Goal: Information Seeking & Learning: Learn about a topic

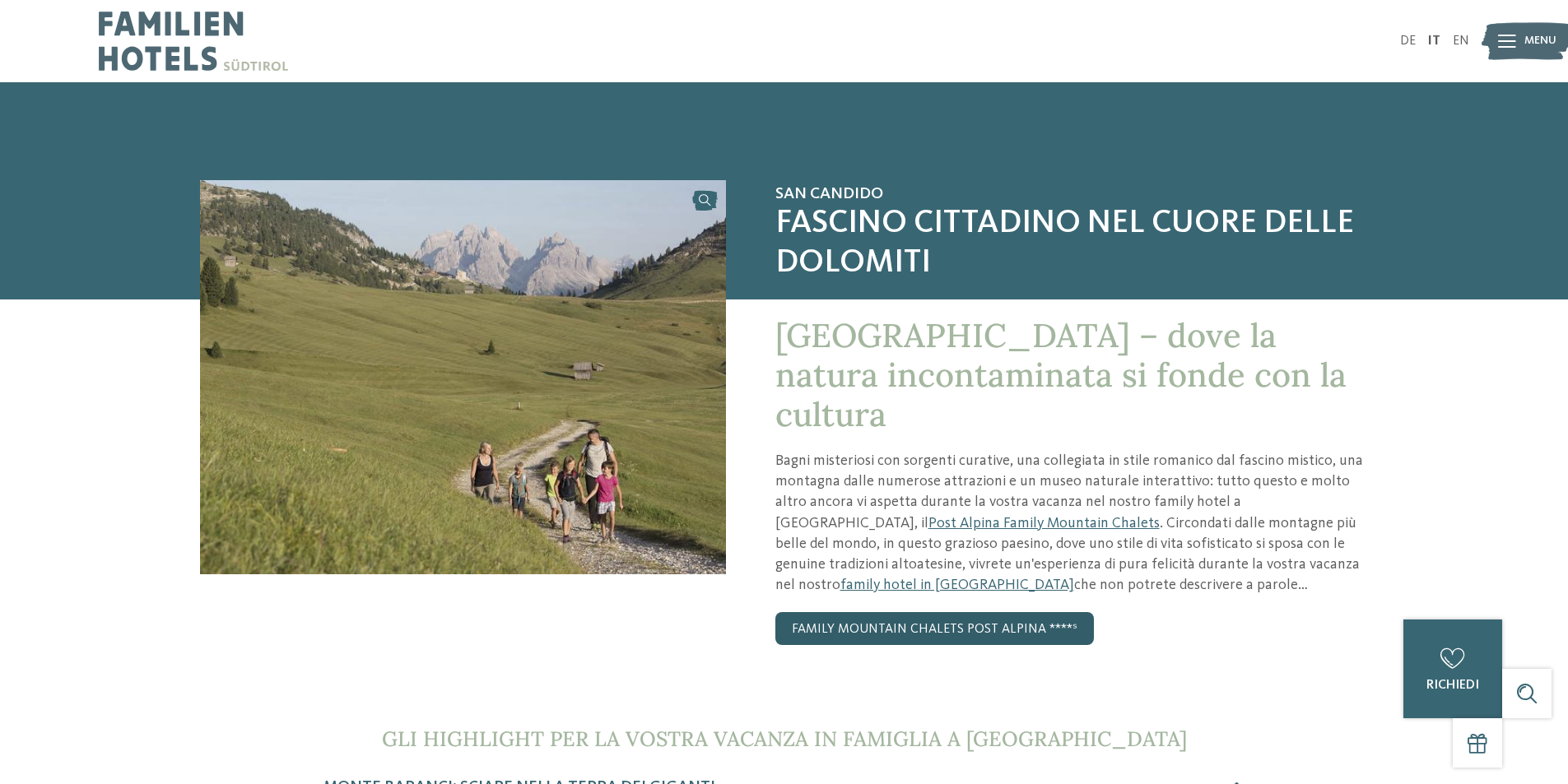
click at [994, 612] on link "Family Mountain Chalets Post Alpina ****ˢ" at bounding box center [935, 628] width 318 height 33
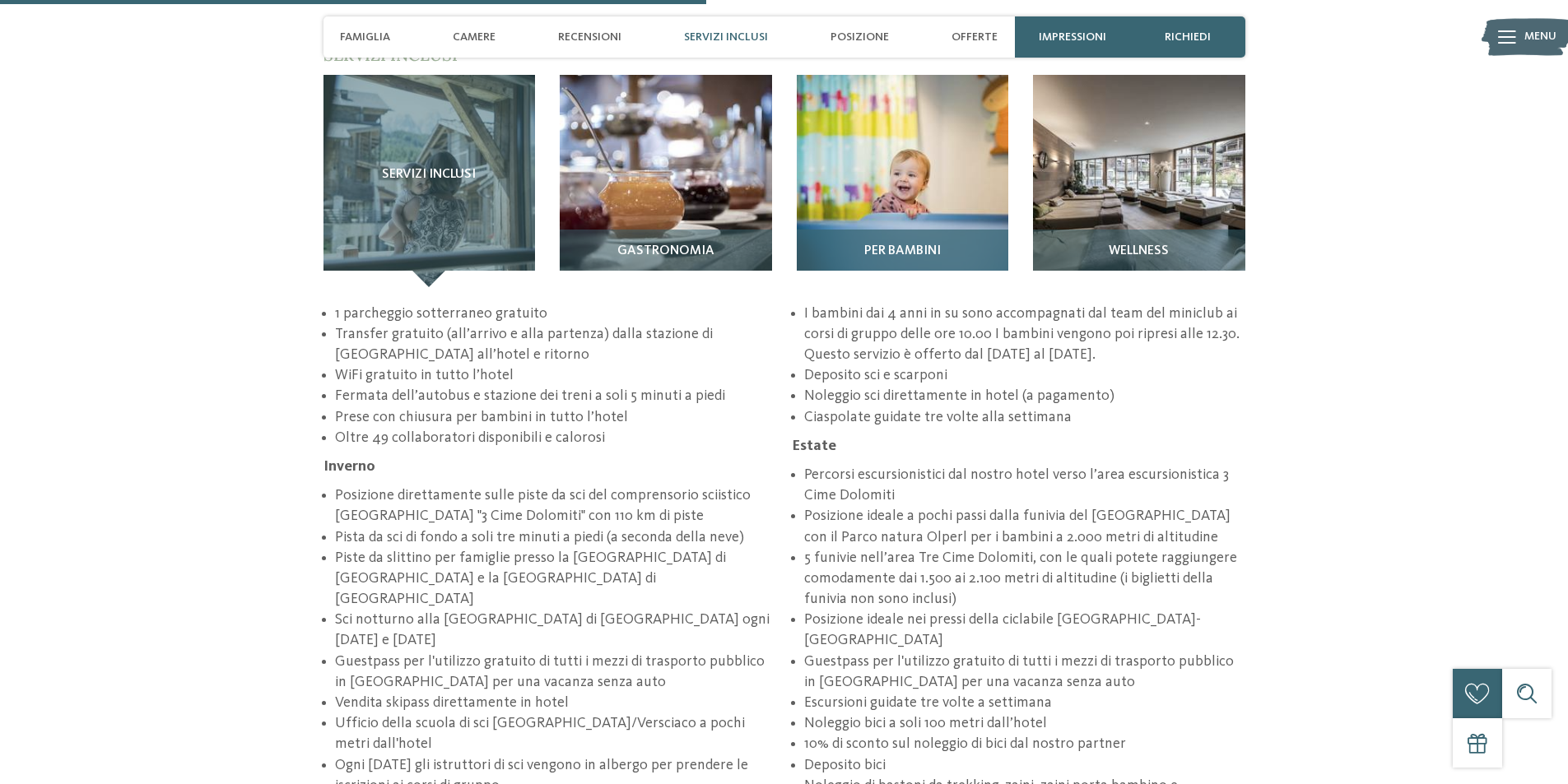
scroll to position [2567, 0]
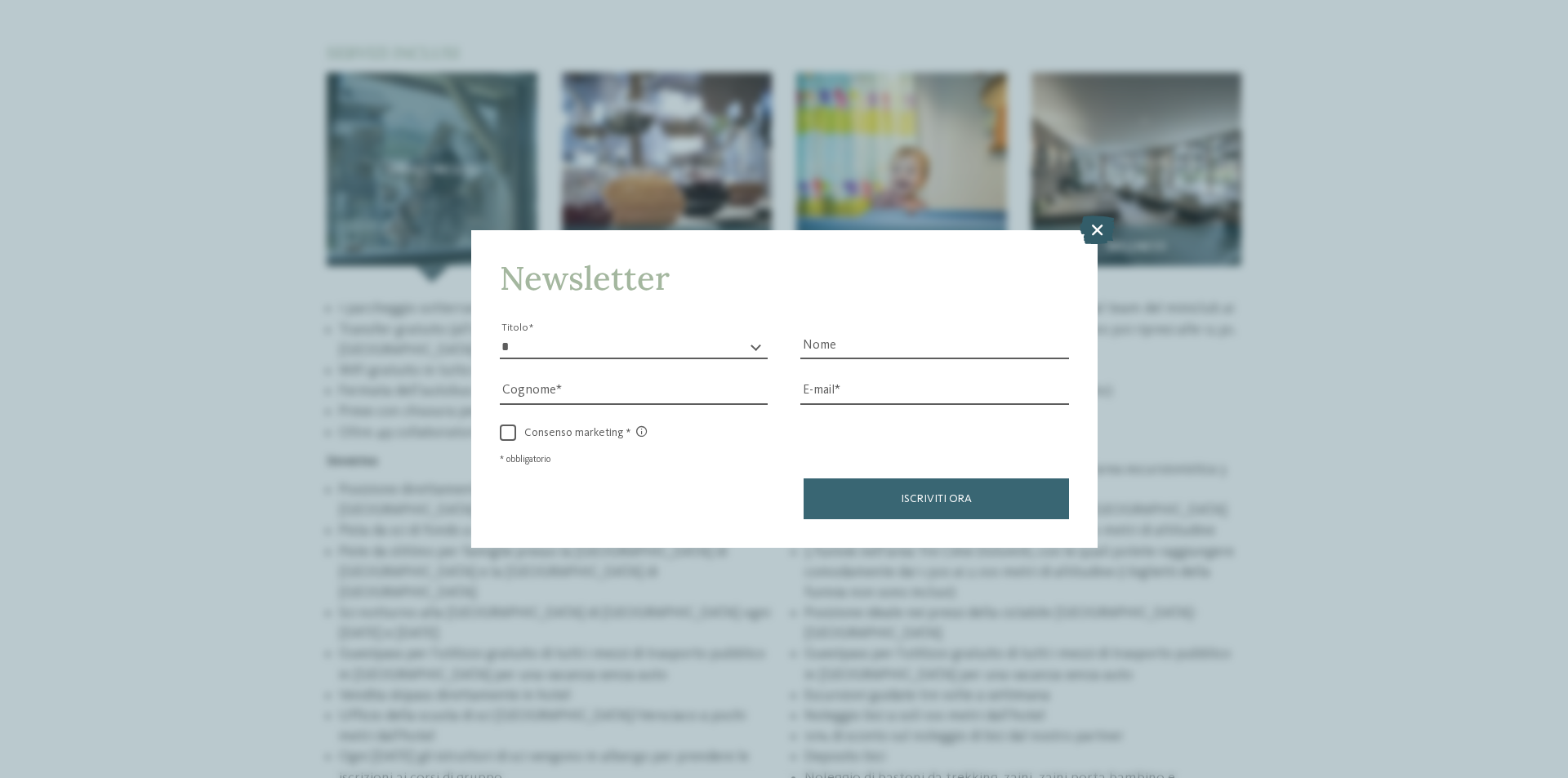
click at [1094, 234] on icon at bounding box center [1097, 229] width 35 height 28
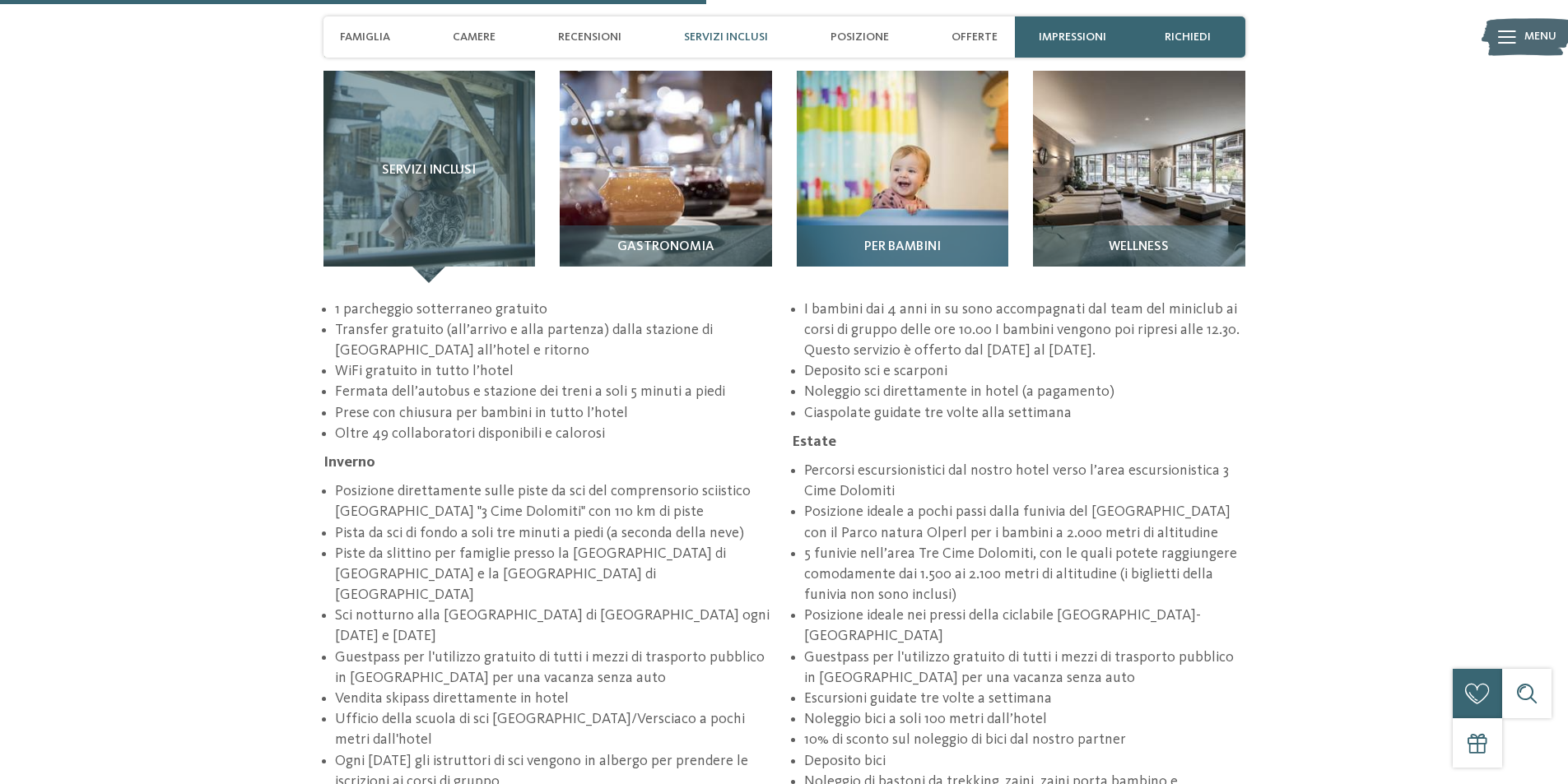
click at [1005, 225] on div "Per bambini" at bounding box center [903, 254] width 212 height 57
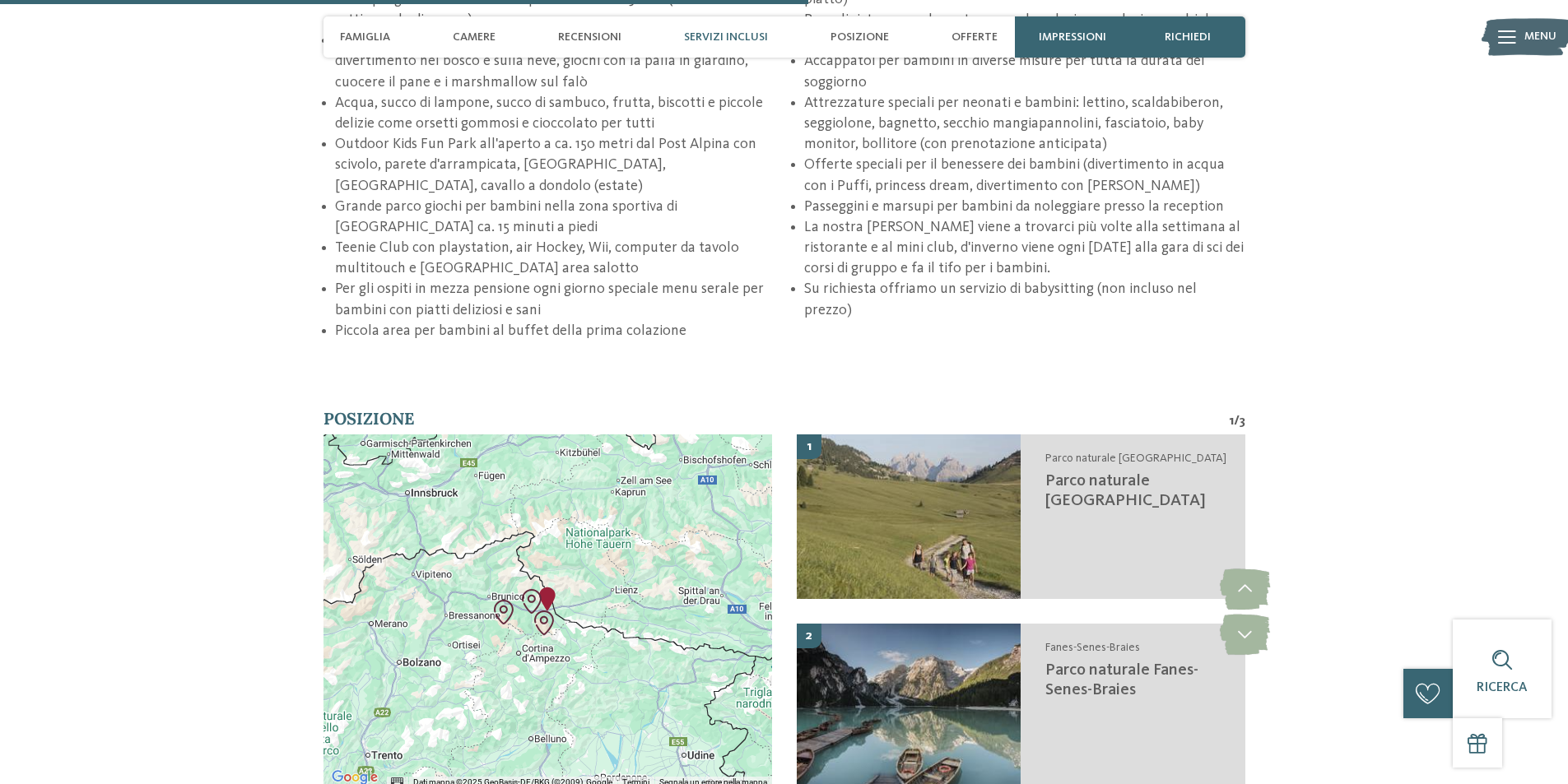
scroll to position [2895, 0]
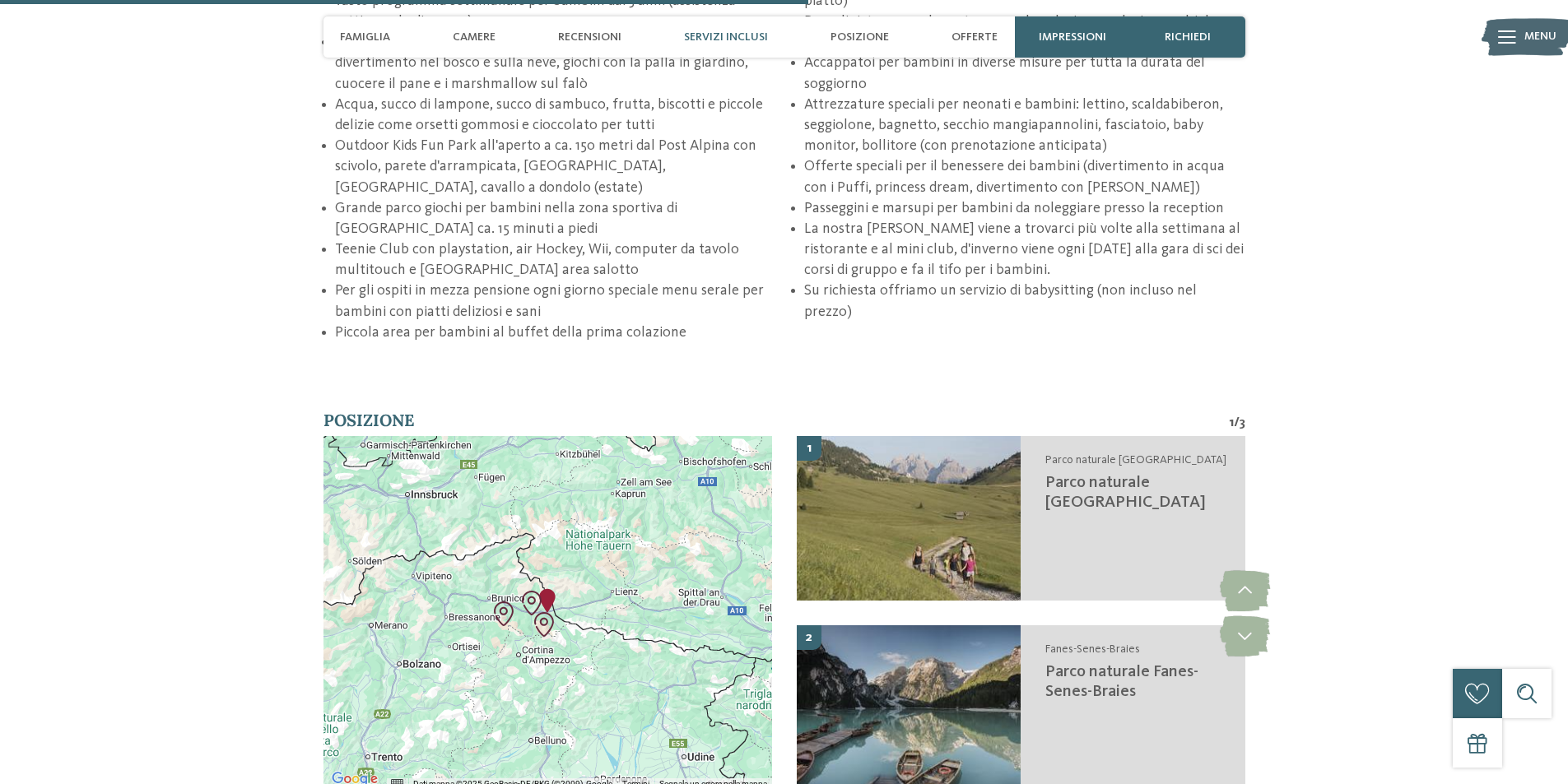
click at [554, 588] on img "Family Mountain Chalets Post Alpina" at bounding box center [547, 601] width 24 height 24
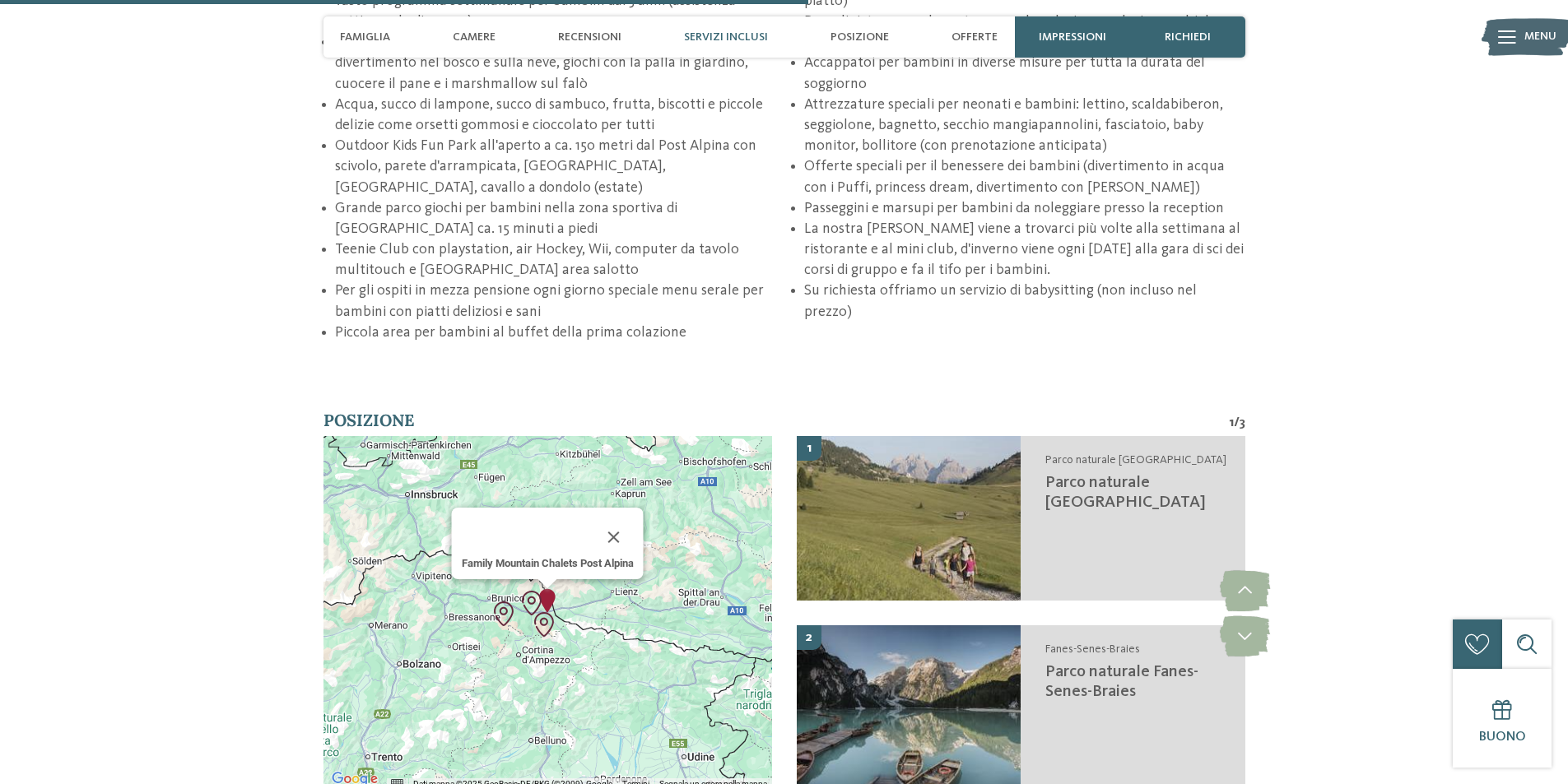
click at [554, 588] on img "Family Mountain Chalets Post Alpina" at bounding box center [547, 601] width 24 height 24
click at [1248, 570] on icon at bounding box center [1245, 590] width 50 height 41
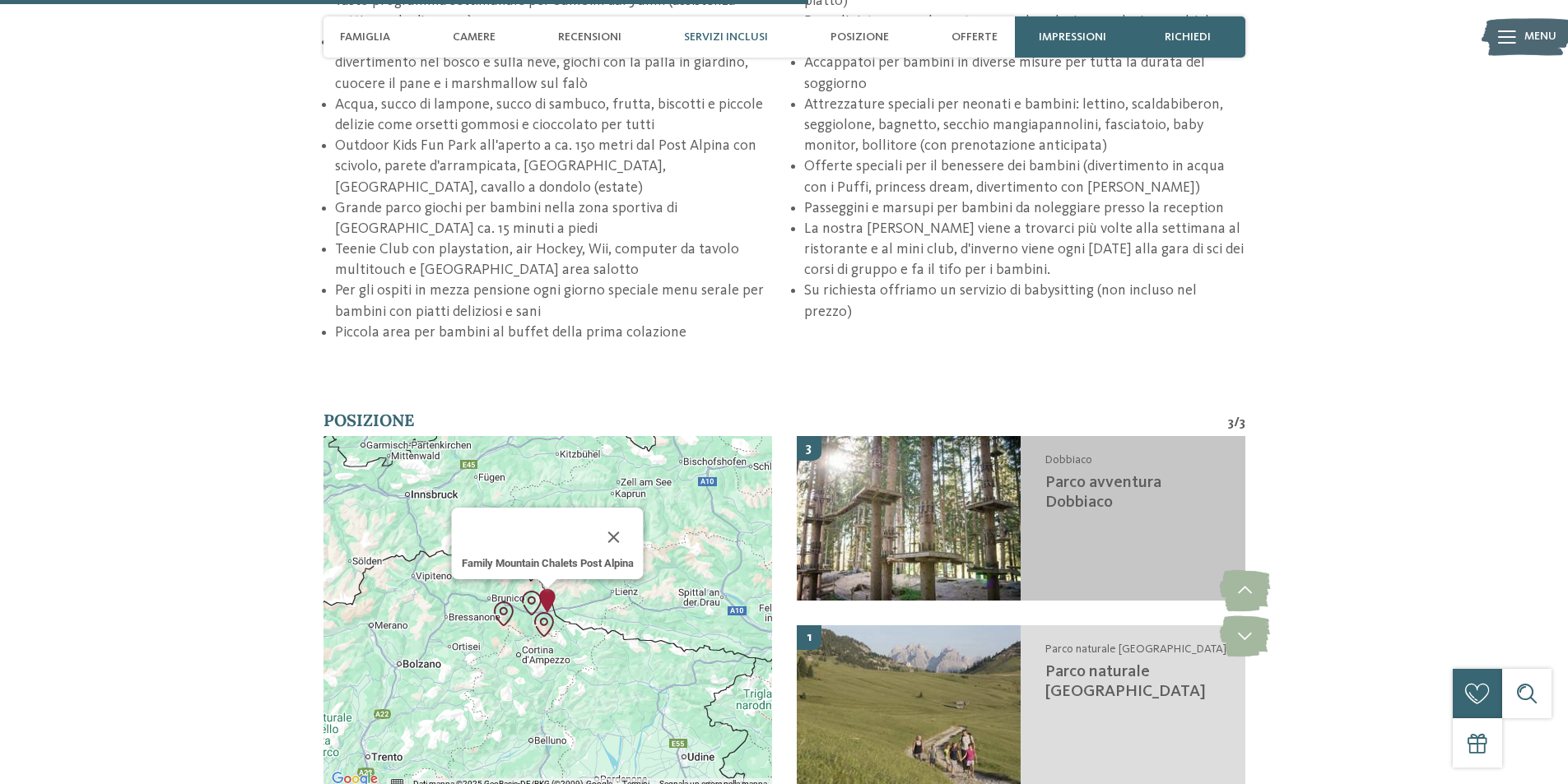
click at [1080, 482] on div "Dobbiaco Parco avventura [GEOGRAPHIC_DATA]" at bounding box center [1133, 518] width 224 height 164
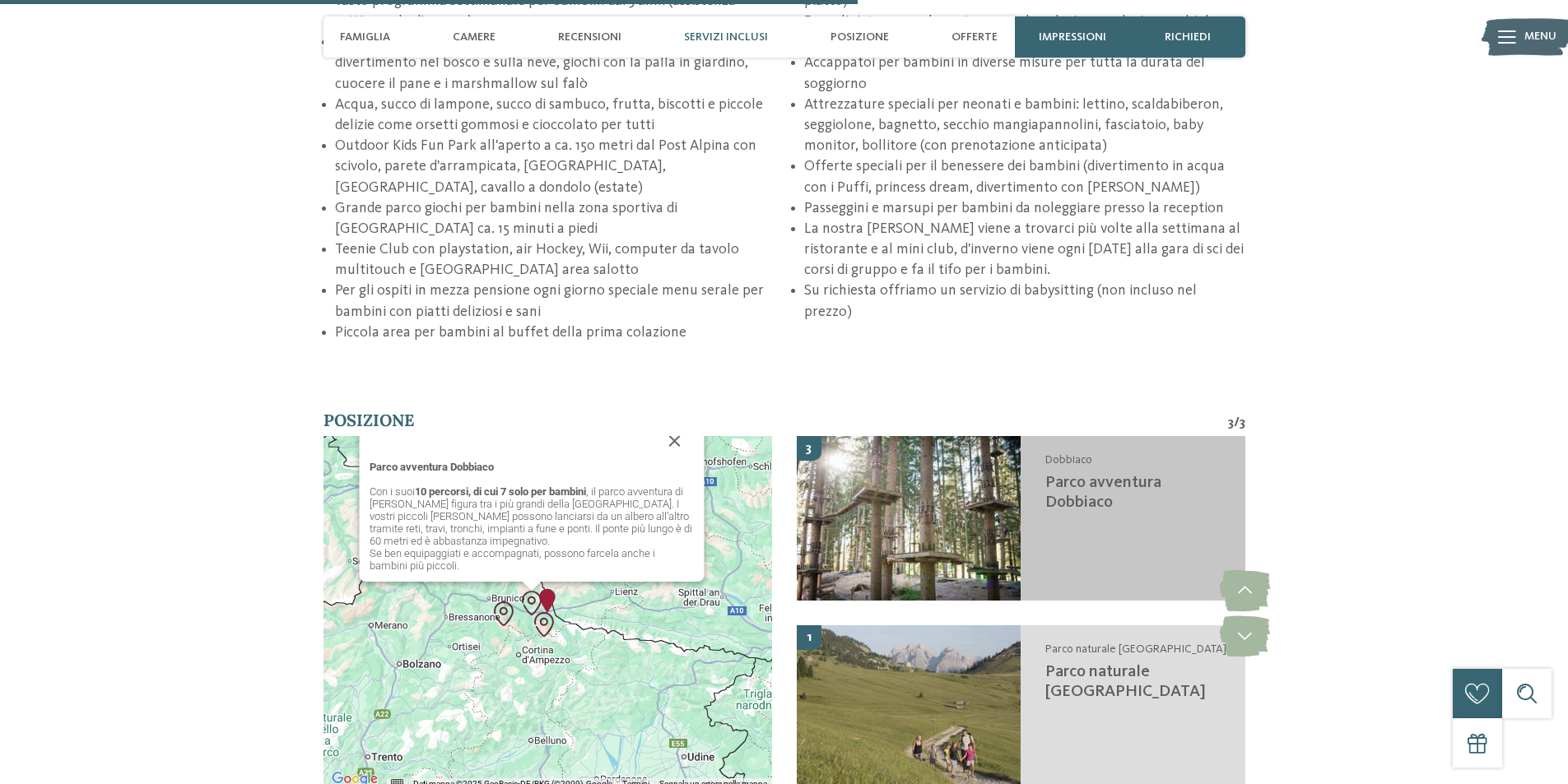
scroll to position [3138, 0]
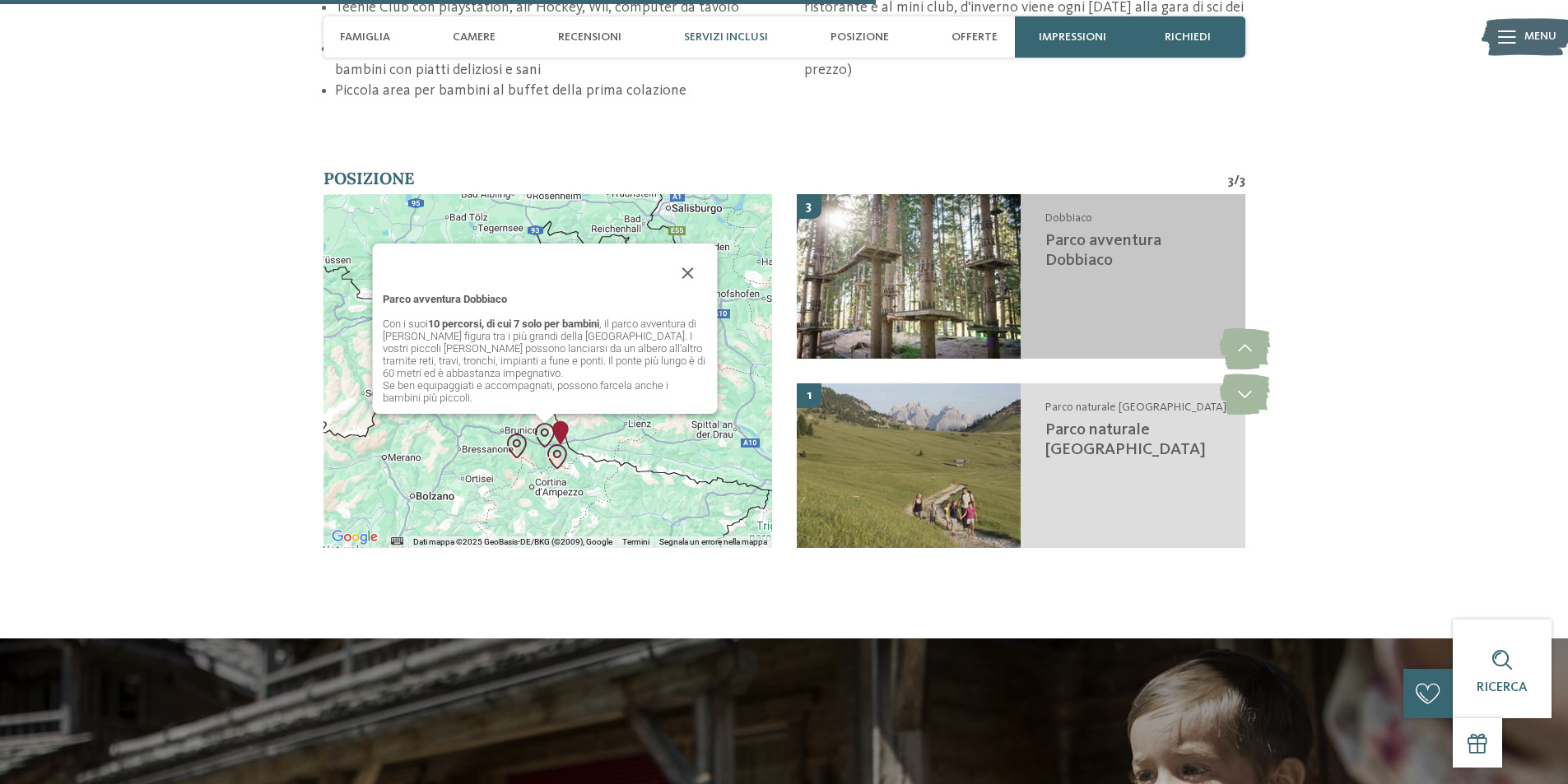
click at [944, 194] on img at bounding box center [909, 276] width 224 height 164
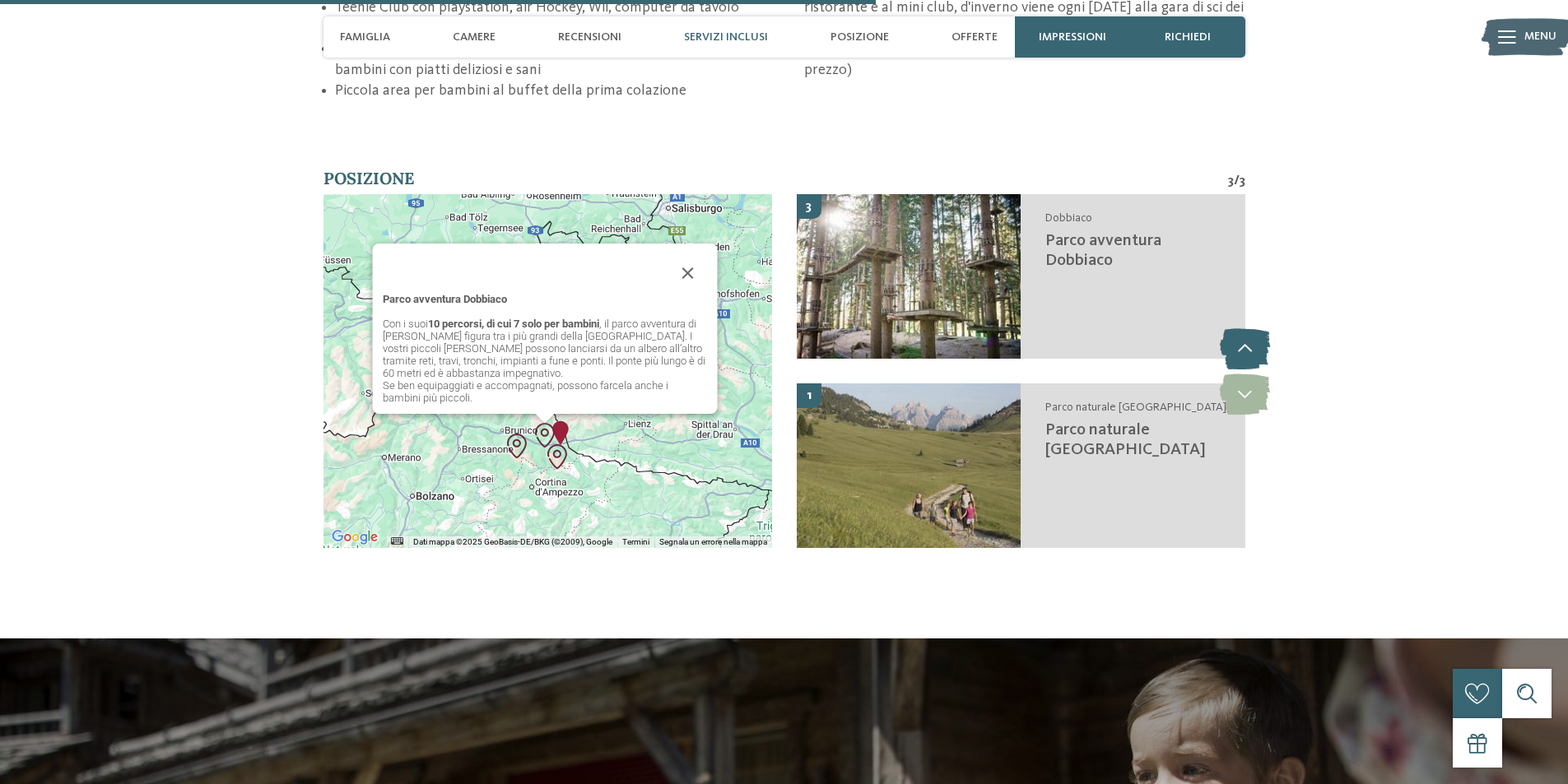
click at [1244, 329] on icon at bounding box center [1245, 349] width 50 height 41
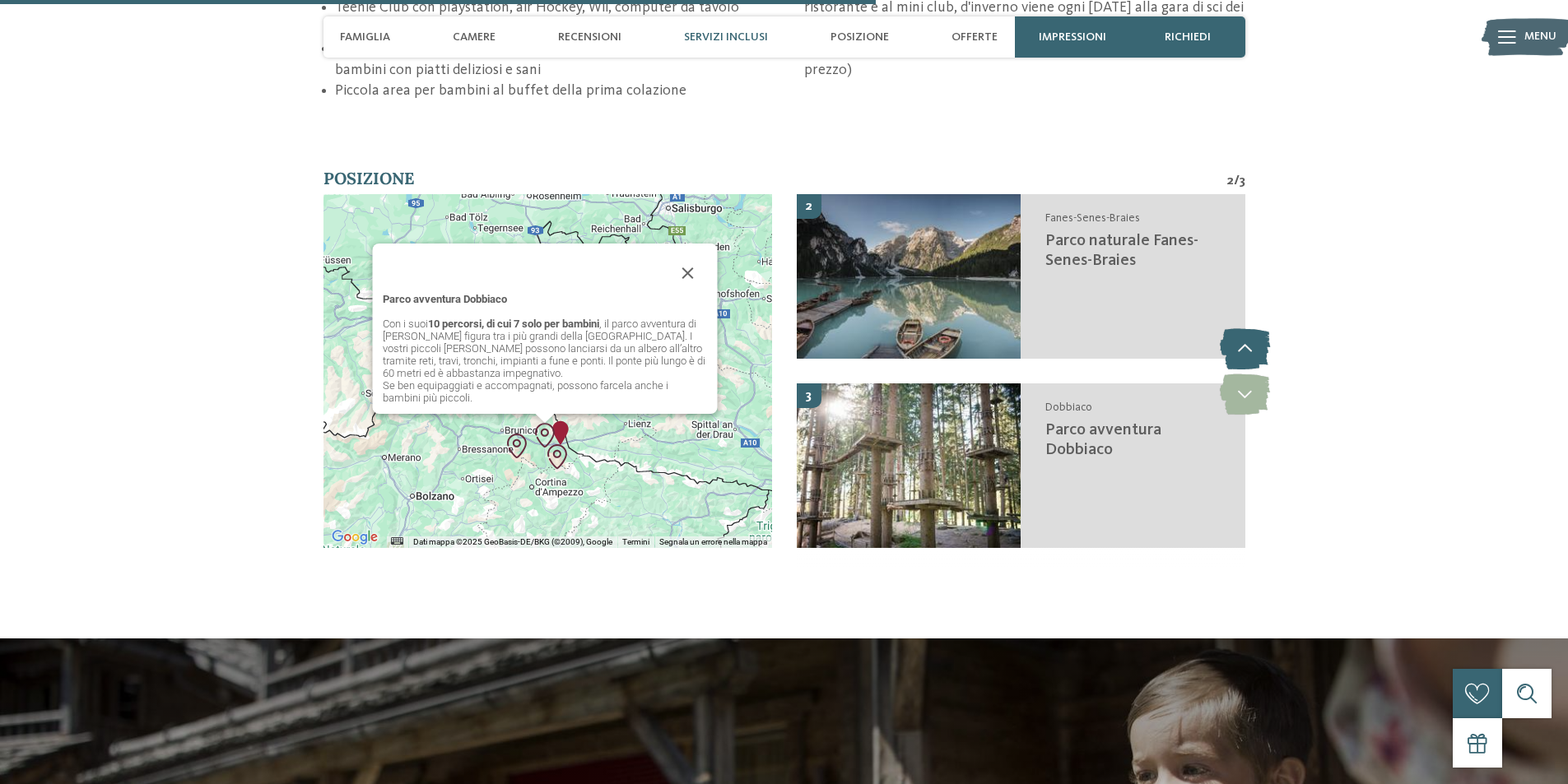
click at [1244, 329] on icon at bounding box center [1245, 349] width 50 height 41
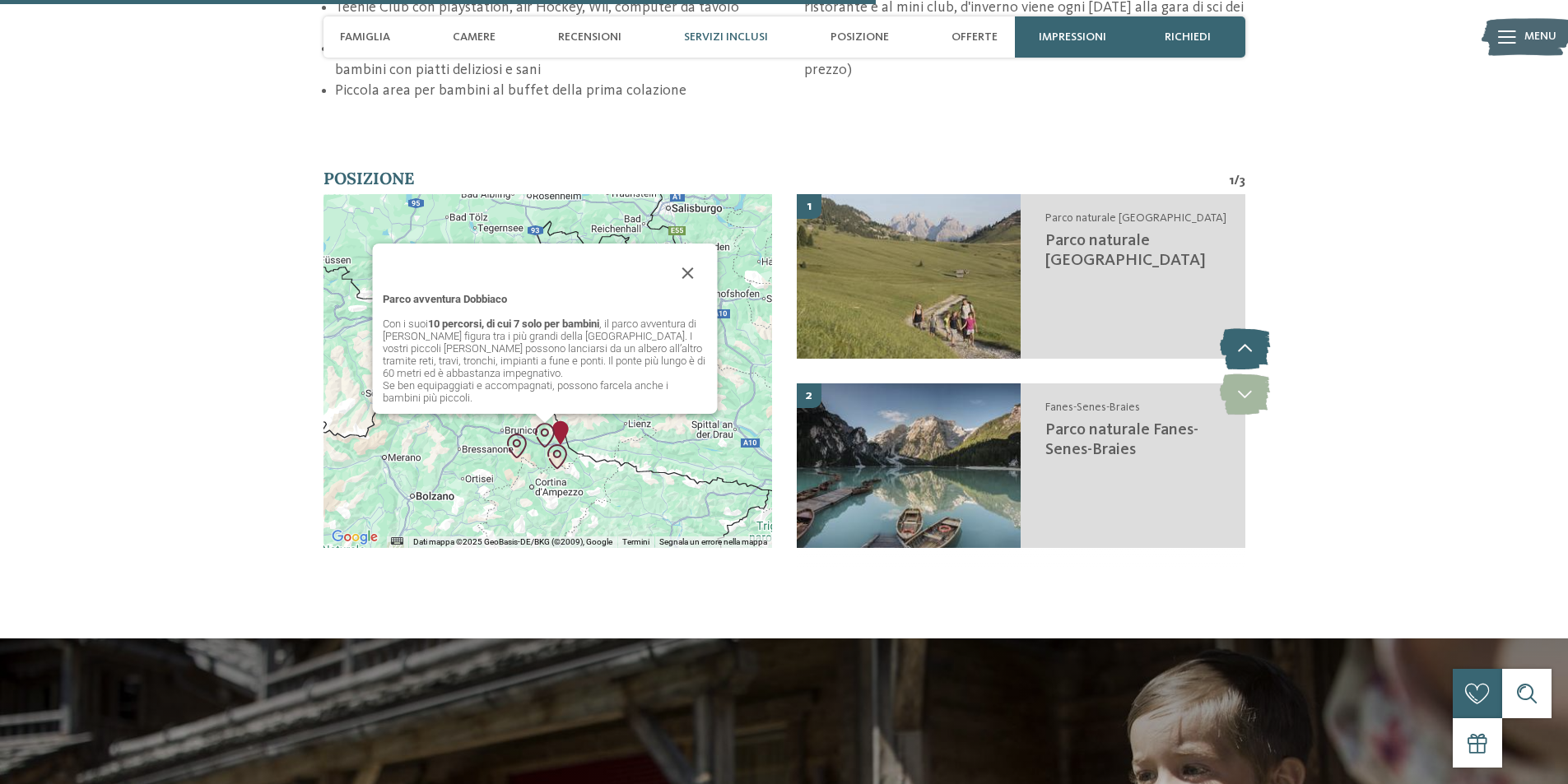
click at [1244, 329] on icon at bounding box center [1245, 349] width 50 height 41
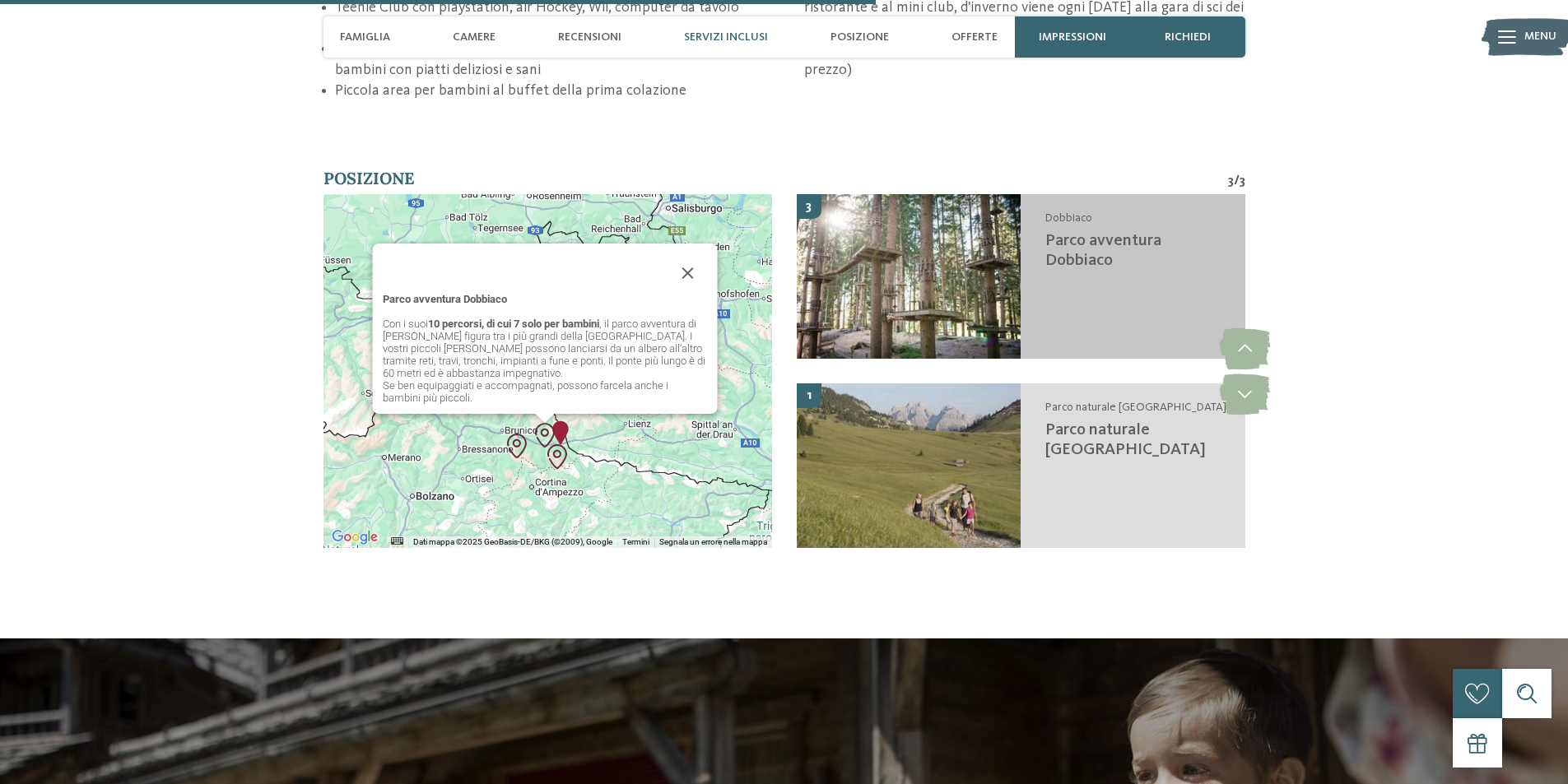
click at [887, 221] on img at bounding box center [909, 276] width 224 height 164
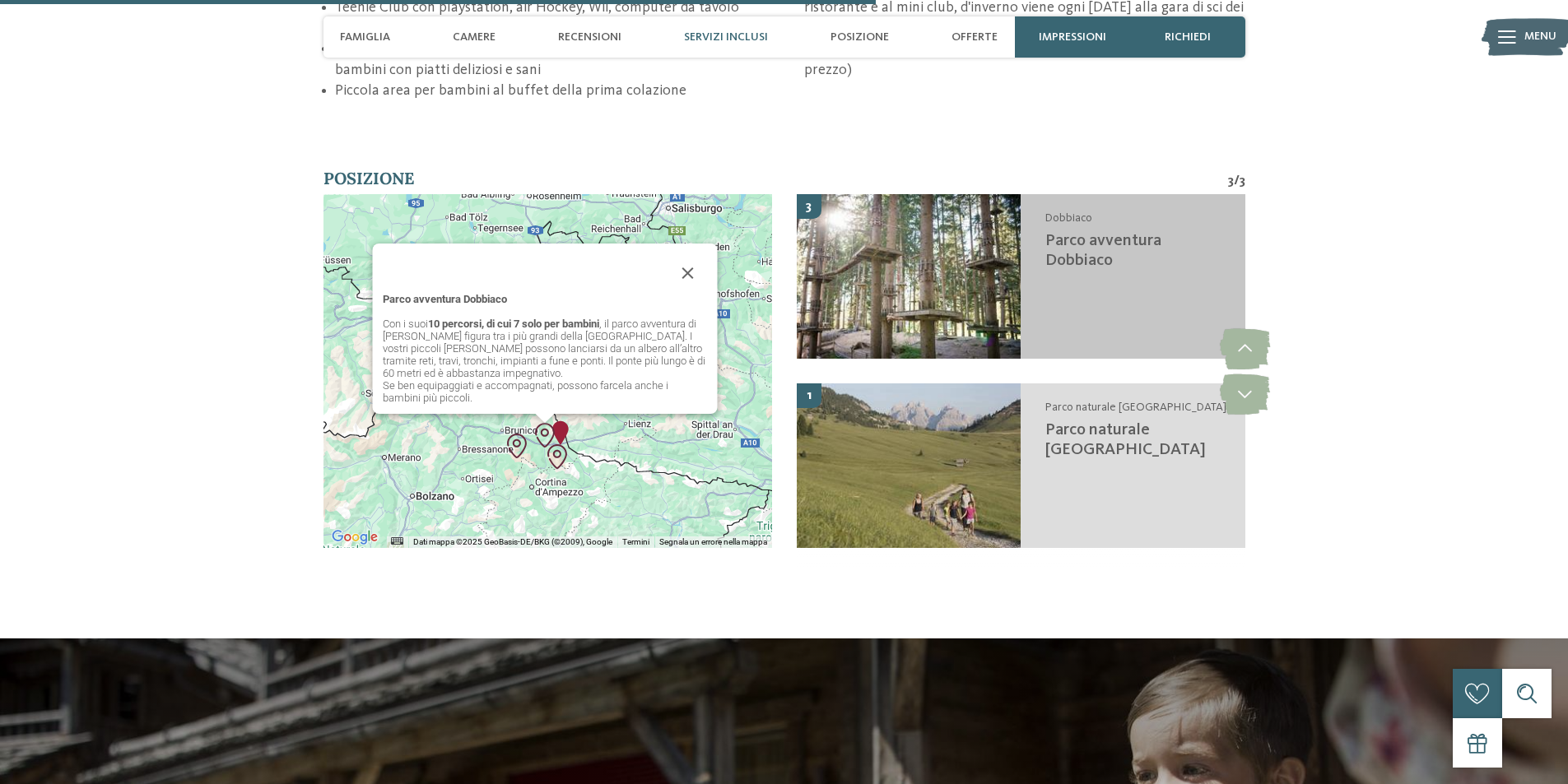
click at [887, 221] on img at bounding box center [909, 276] width 224 height 164
click at [1128, 233] on span "Parco avventura Dobbiaco" at bounding box center [1103, 251] width 116 height 37
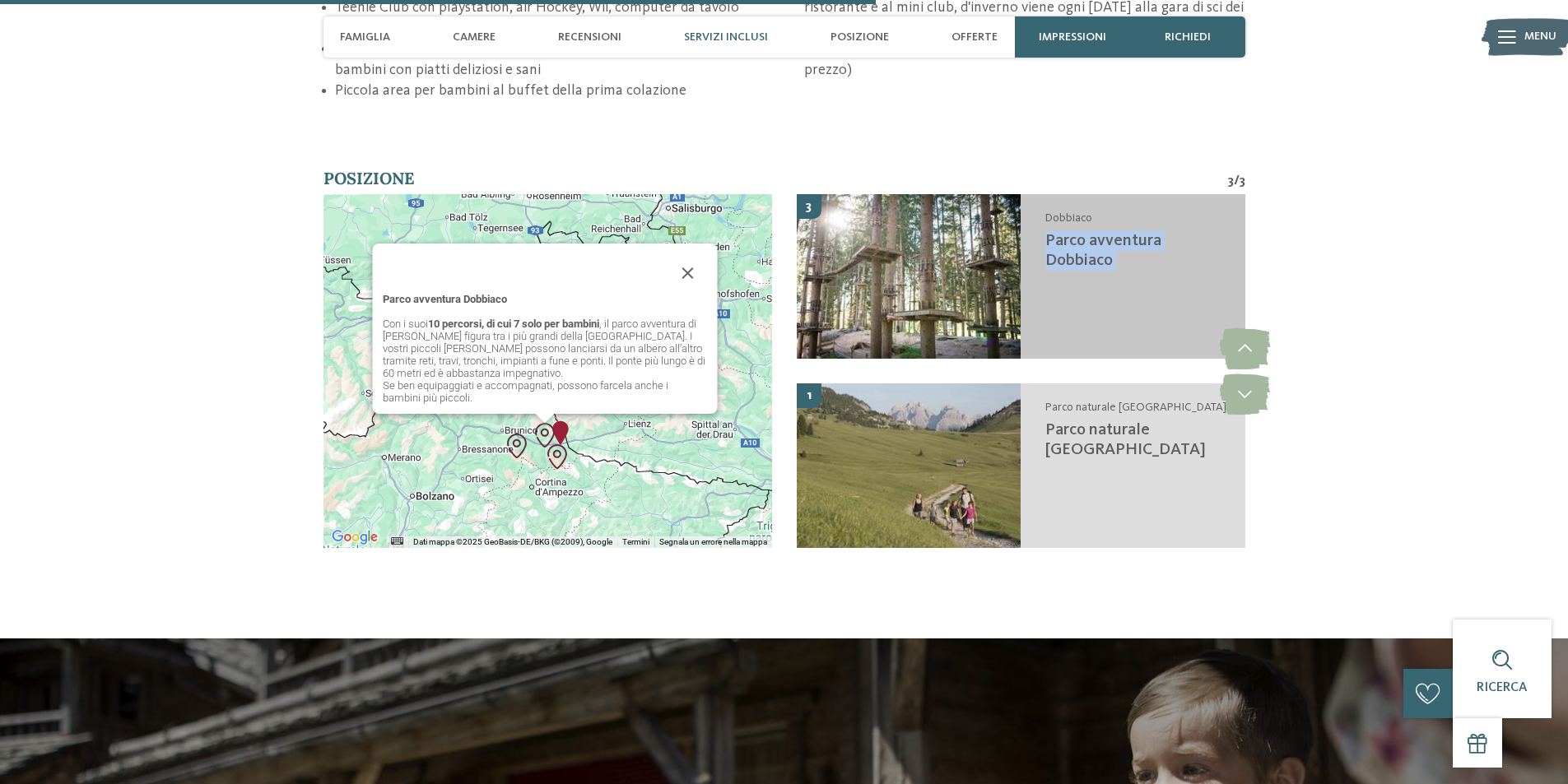
click at [1128, 233] on span "Parco avventura Dobbiaco" at bounding box center [1103, 251] width 116 height 37
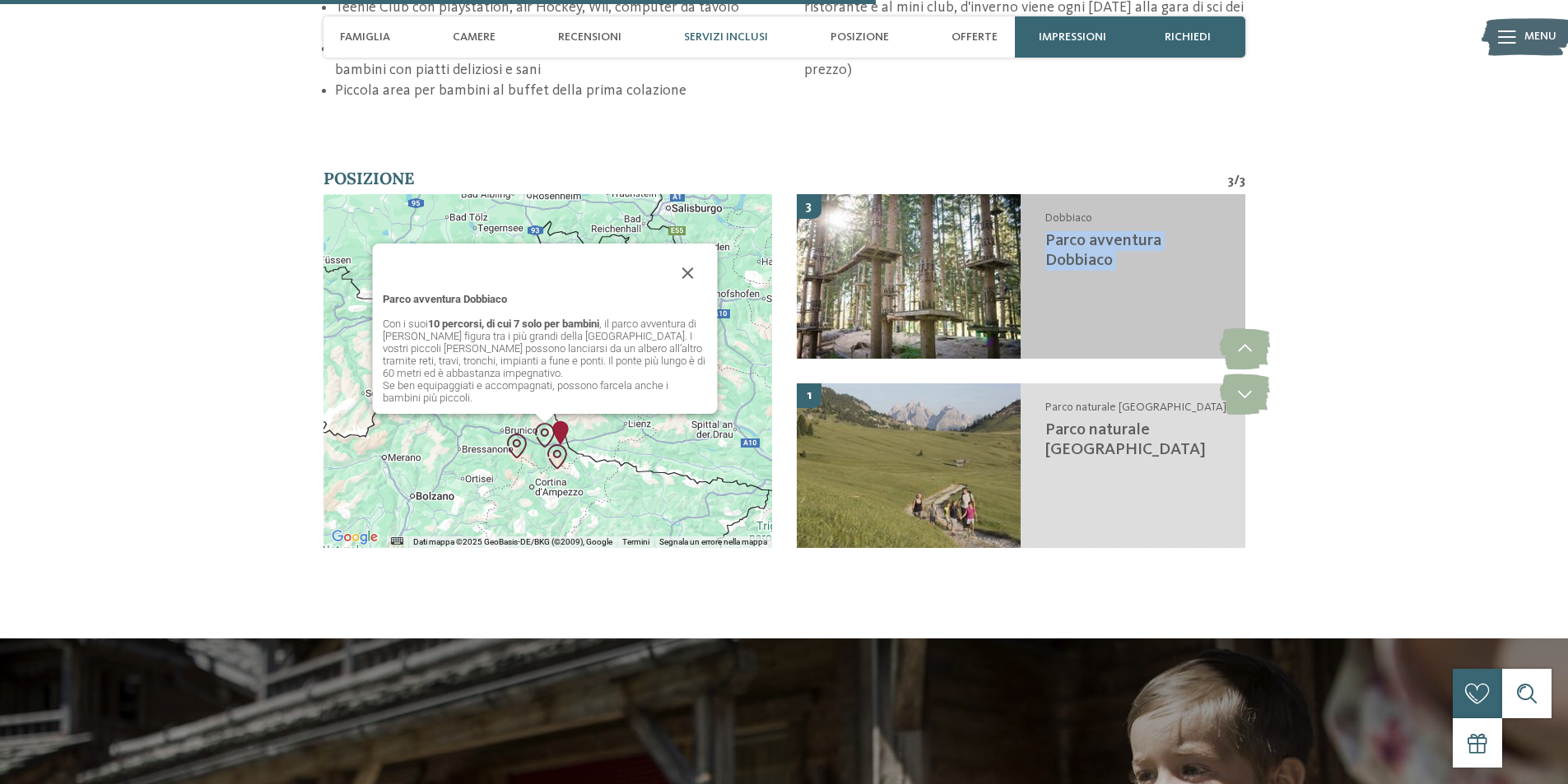
click at [1128, 233] on span "Parco avventura Dobbiaco" at bounding box center [1103, 251] width 116 height 37
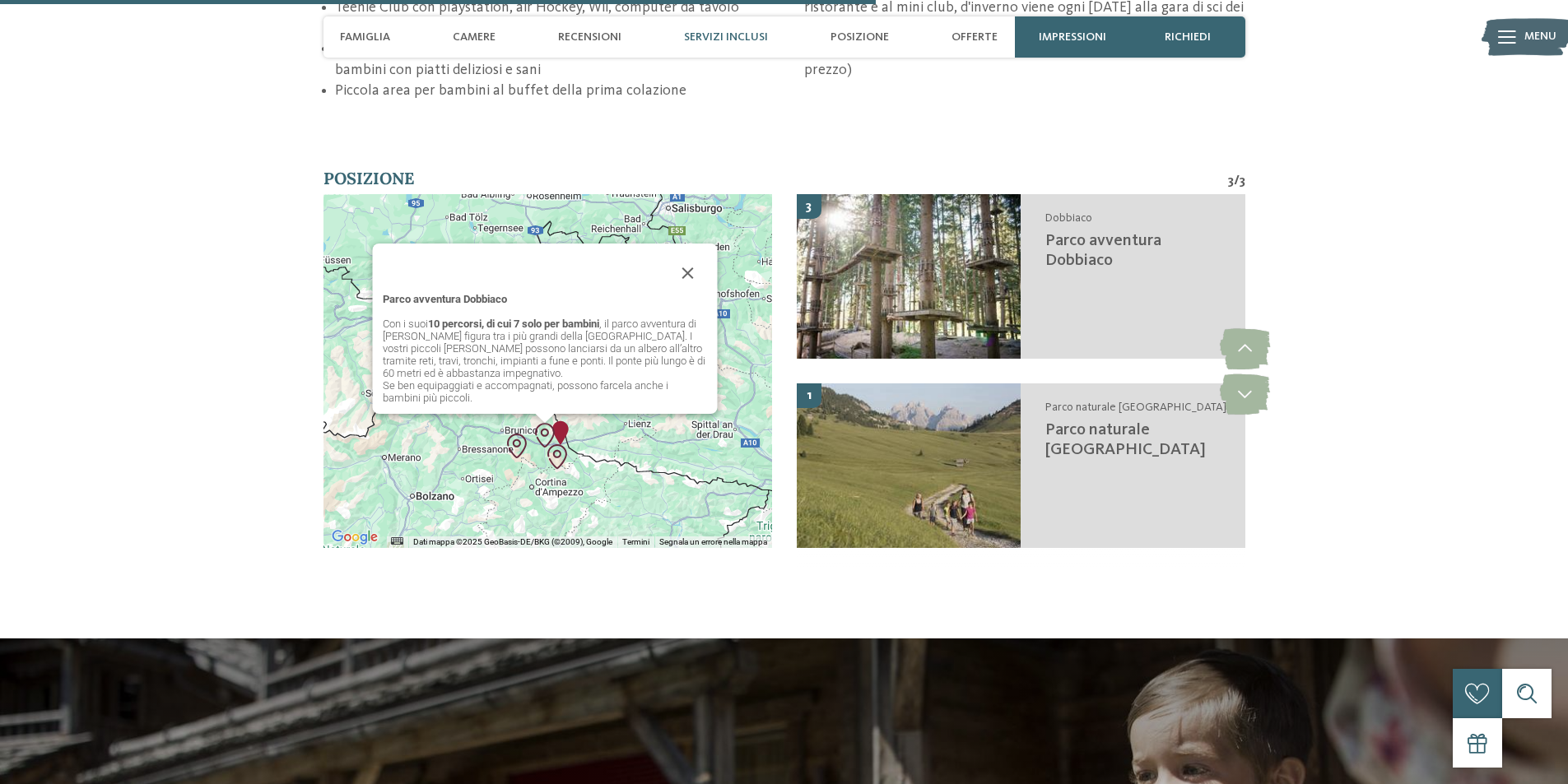
click at [622, 328] on div "Parco avventura Dobbiaco Con i suoi 10 percorsi, di cui 7 solo per bambini , il…" at bounding box center [545, 329] width 345 height 170
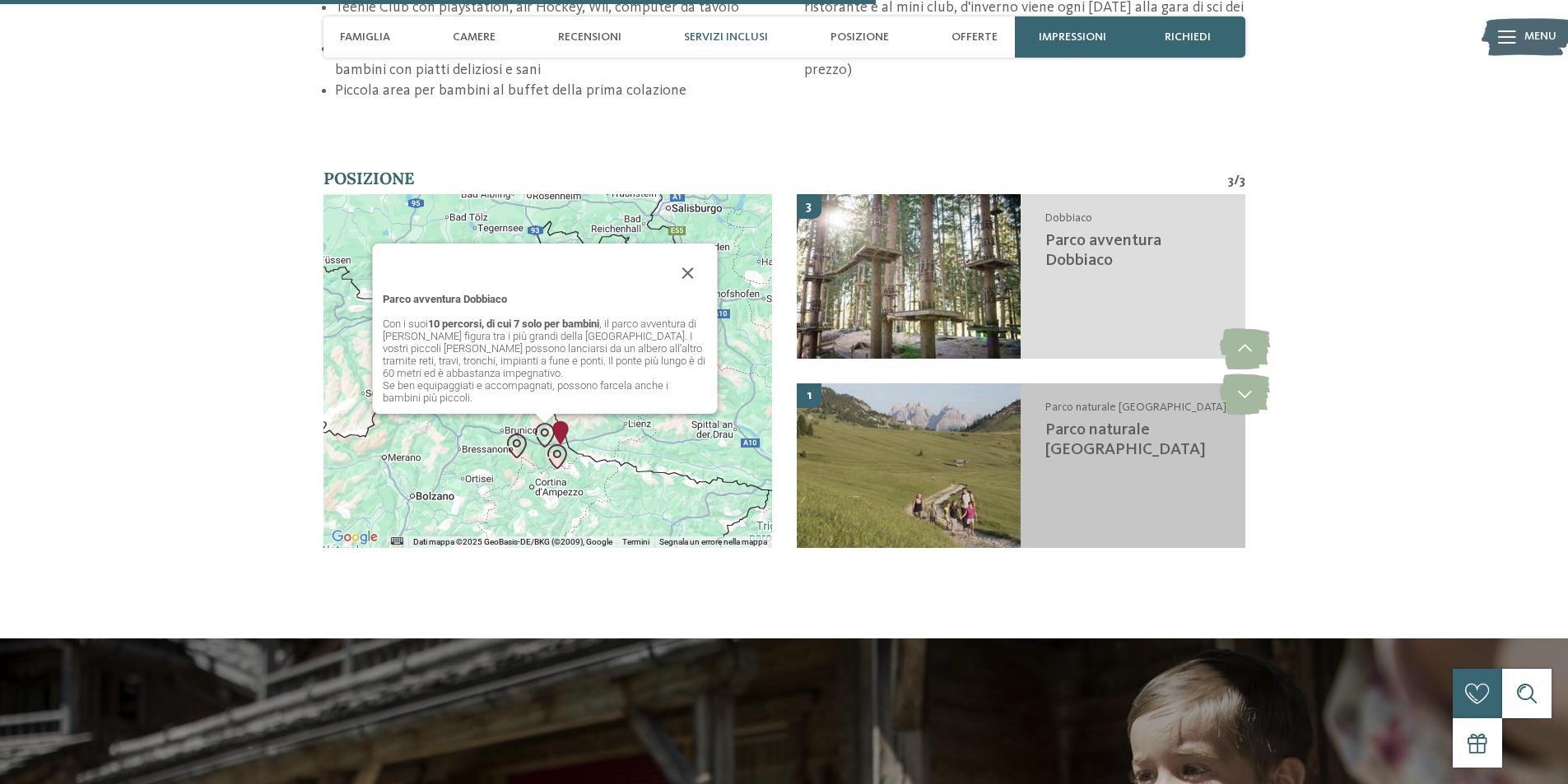
click at [1106, 422] on span "Parco naturale [GEOGRAPHIC_DATA]" at bounding box center [1125, 441] width 161 height 37
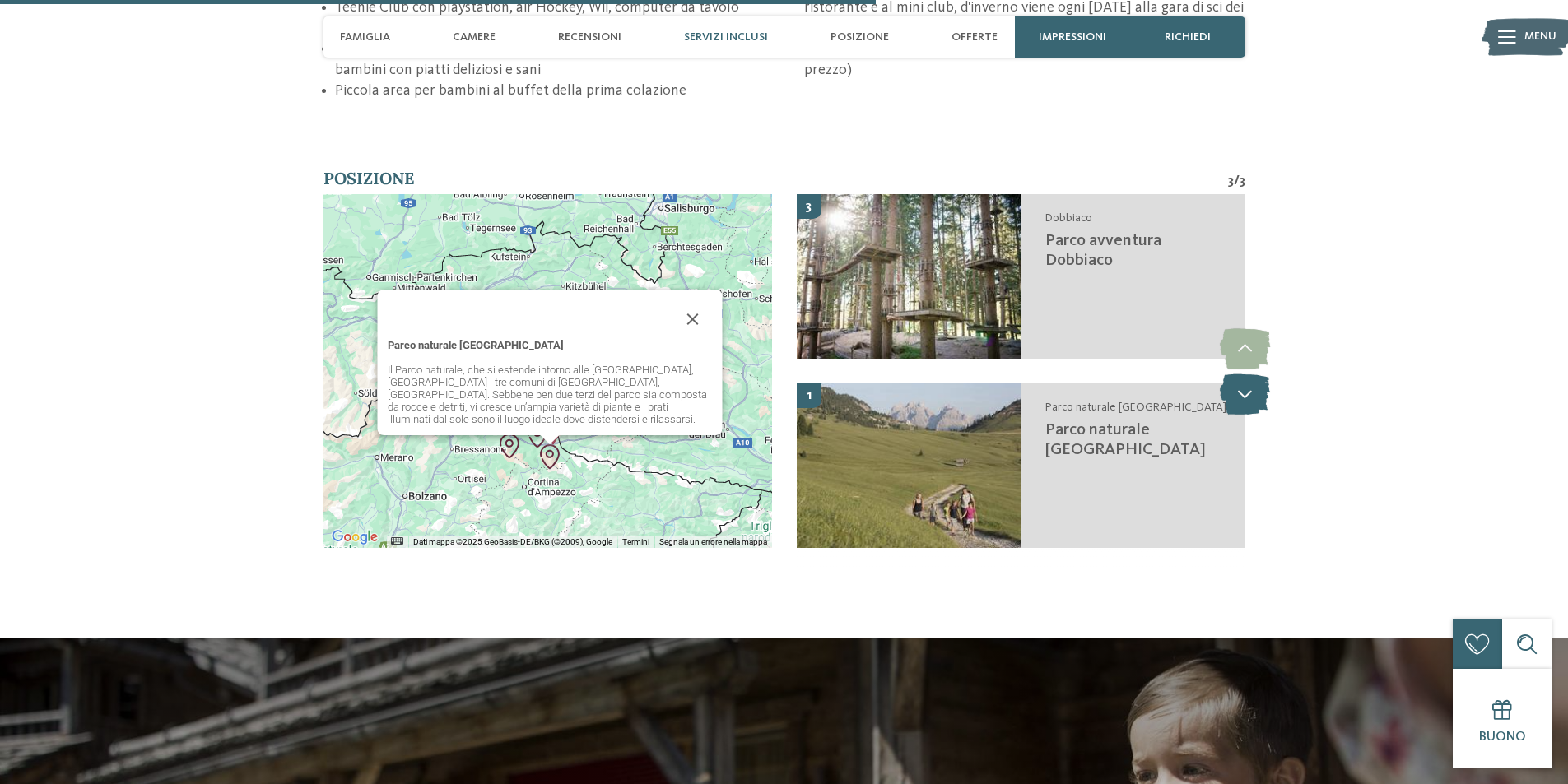
click at [1251, 374] on icon at bounding box center [1245, 394] width 50 height 41
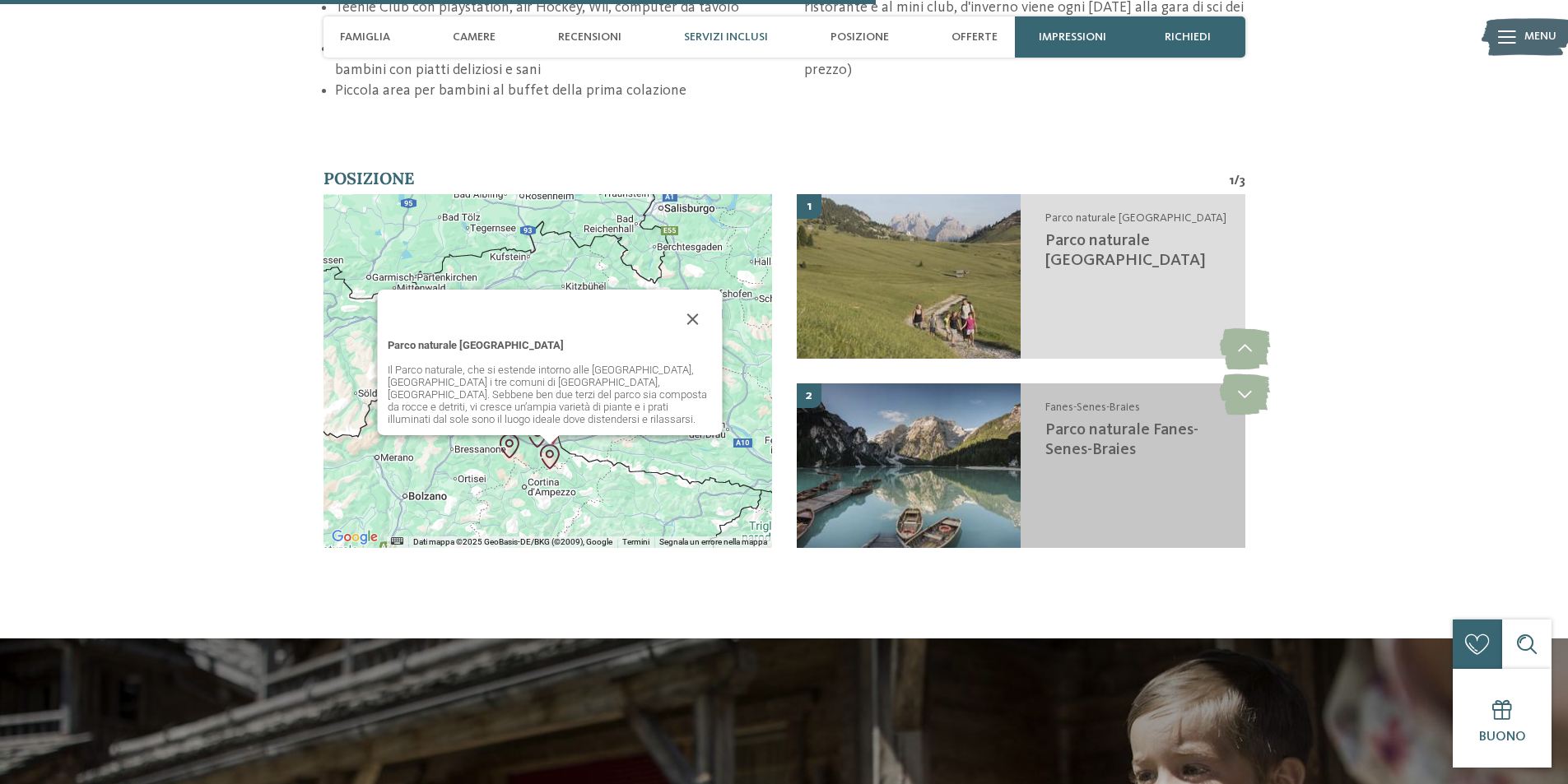
click at [1103, 422] on span "Parco naturale Fanes-Senes-Braies" at bounding box center [1122, 441] width 153 height 37
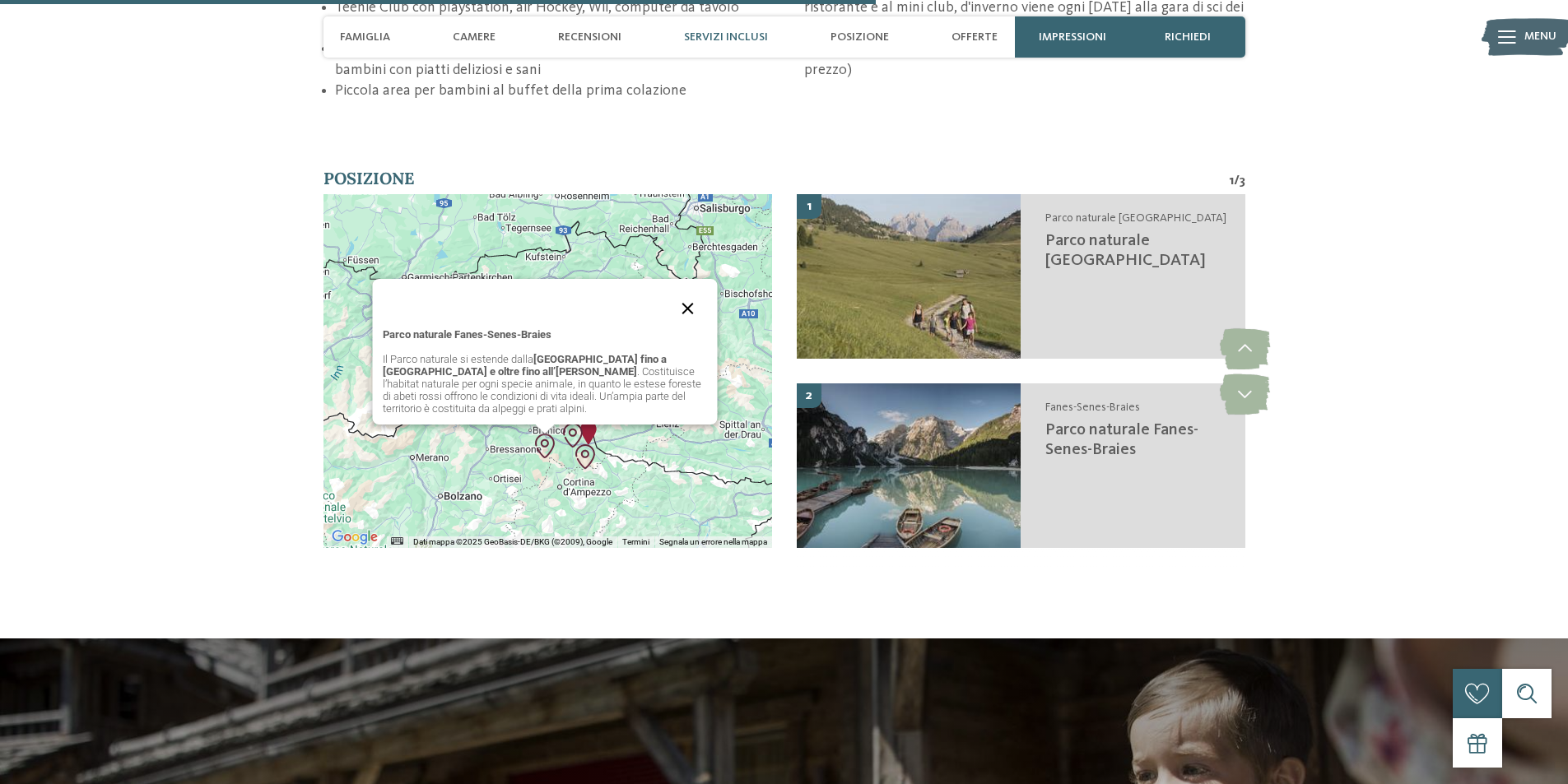
click at [686, 289] on button "Chiudi" at bounding box center [687, 308] width 39 height 39
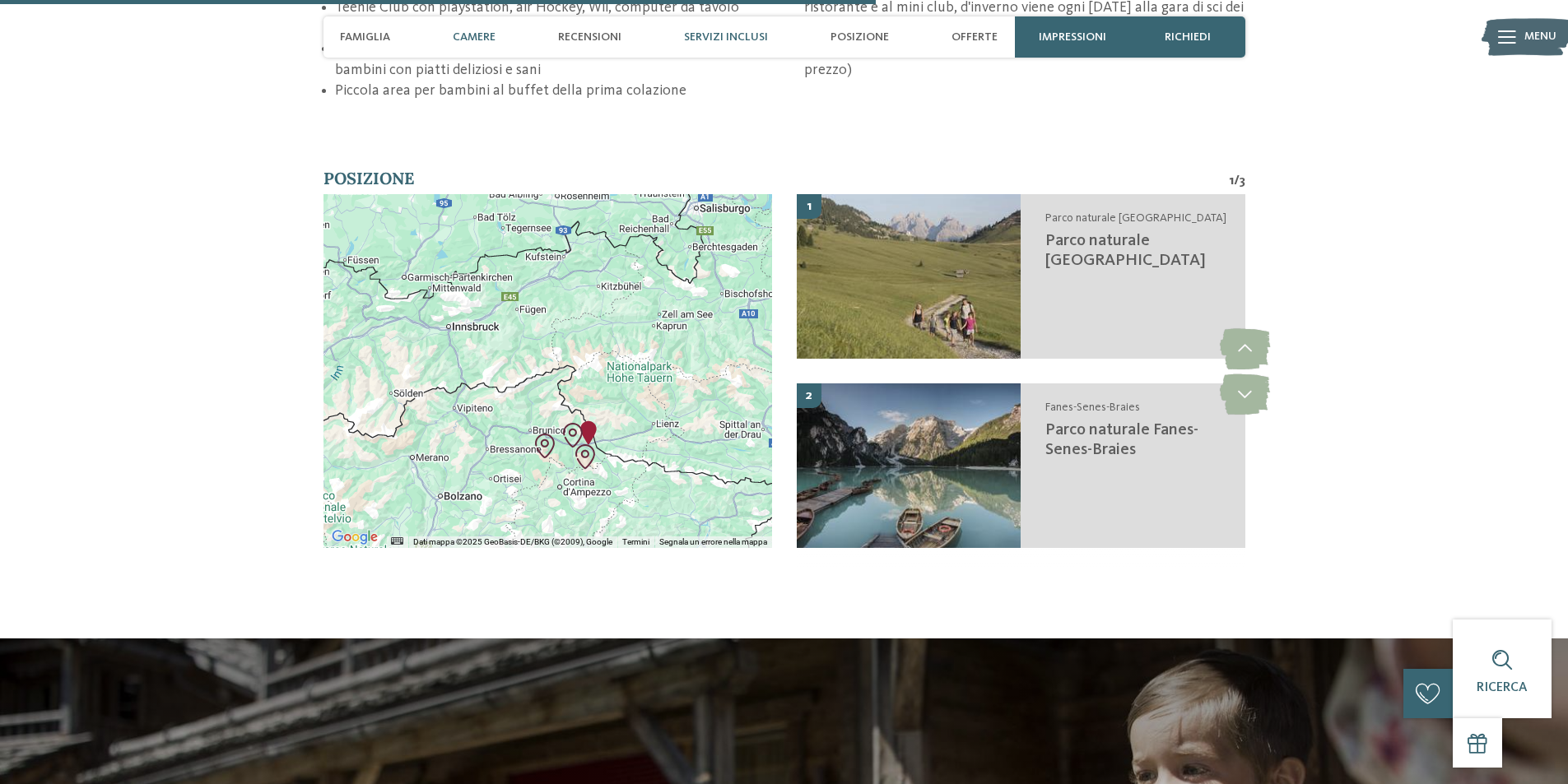
click at [474, 42] on span "Camere" at bounding box center [474, 37] width 43 height 14
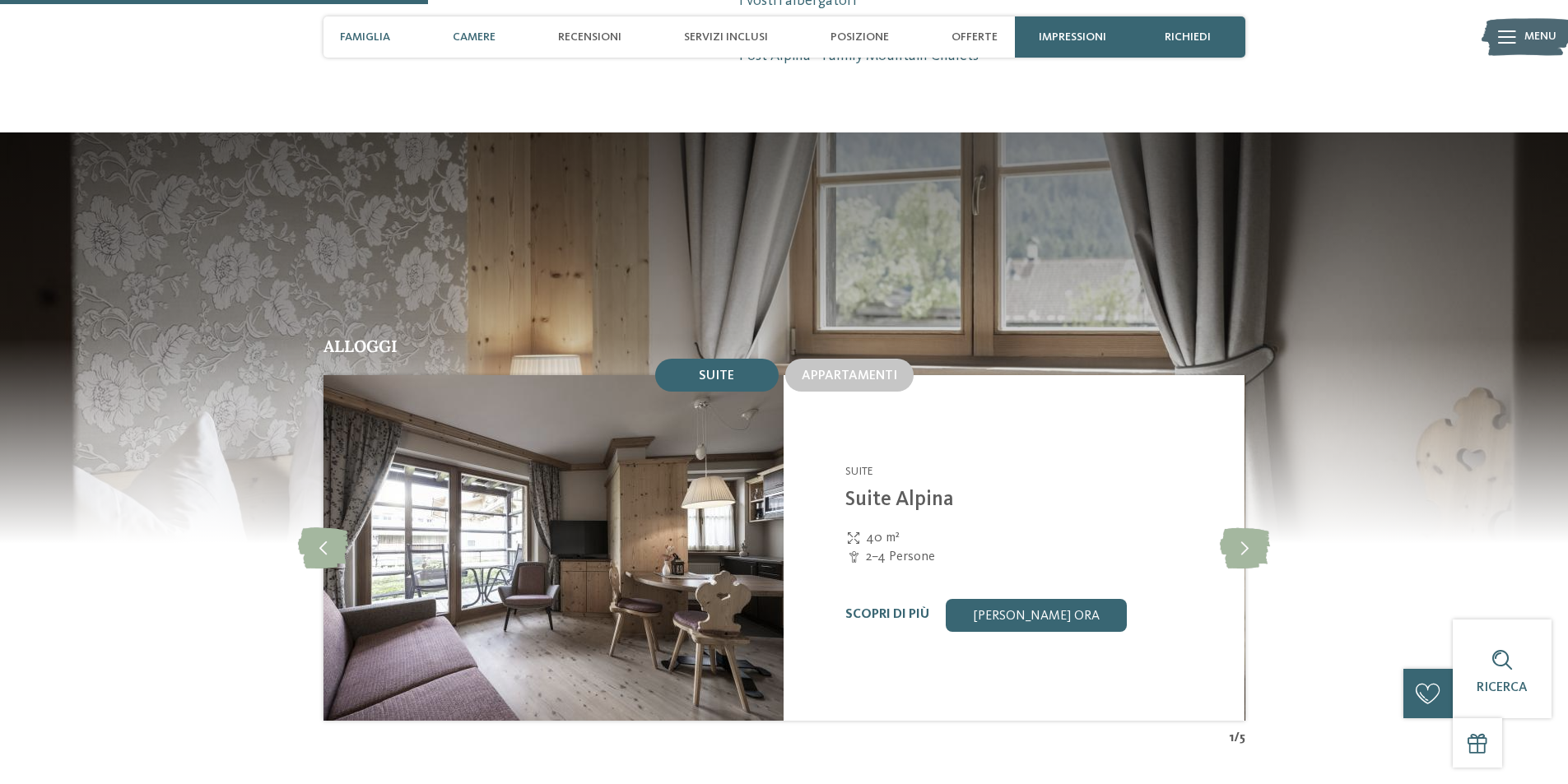
scroll to position [1527, 0]
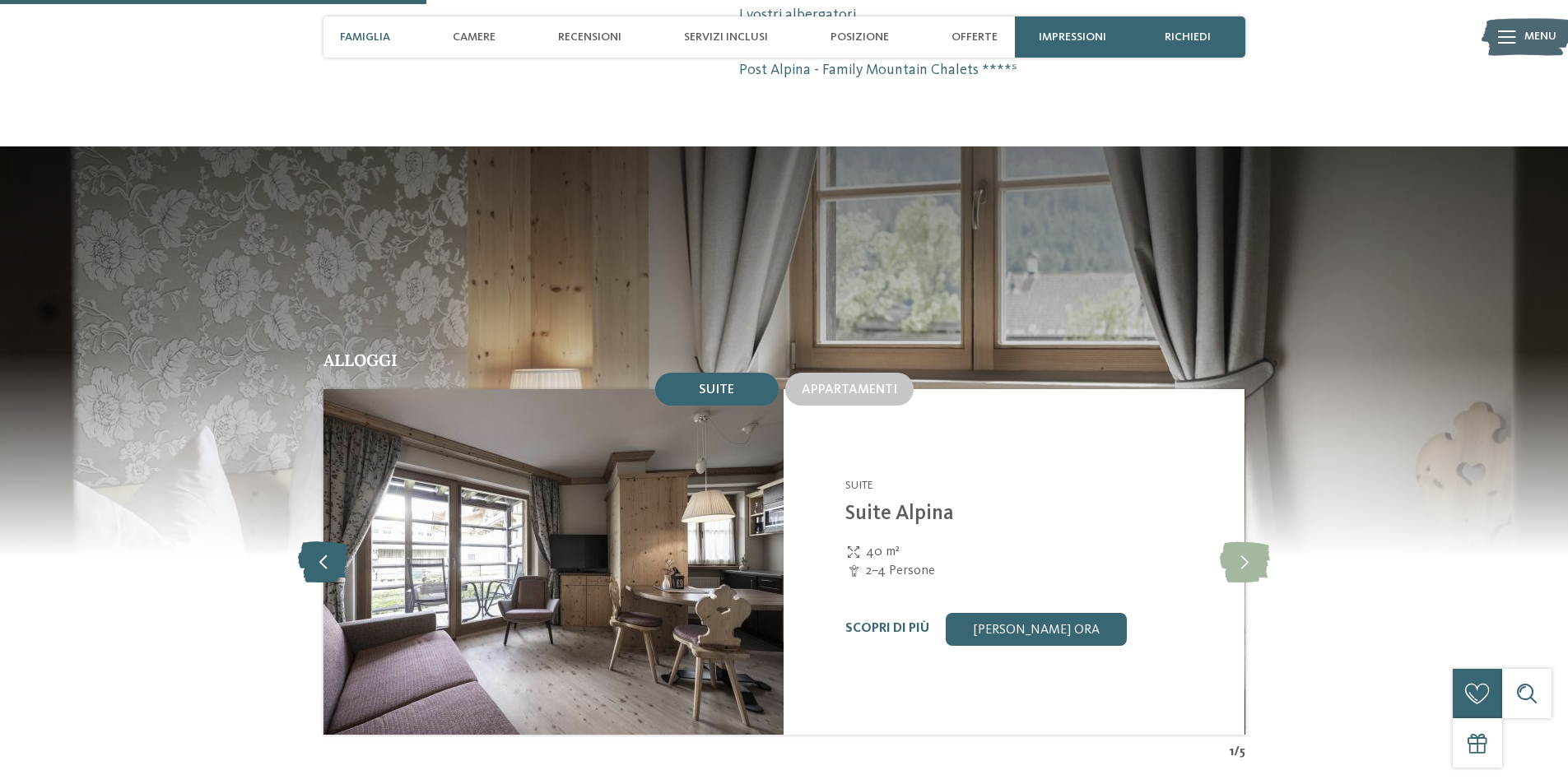
click at [321, 541] on icon at bounding box center [324, 561] width 50 height 41
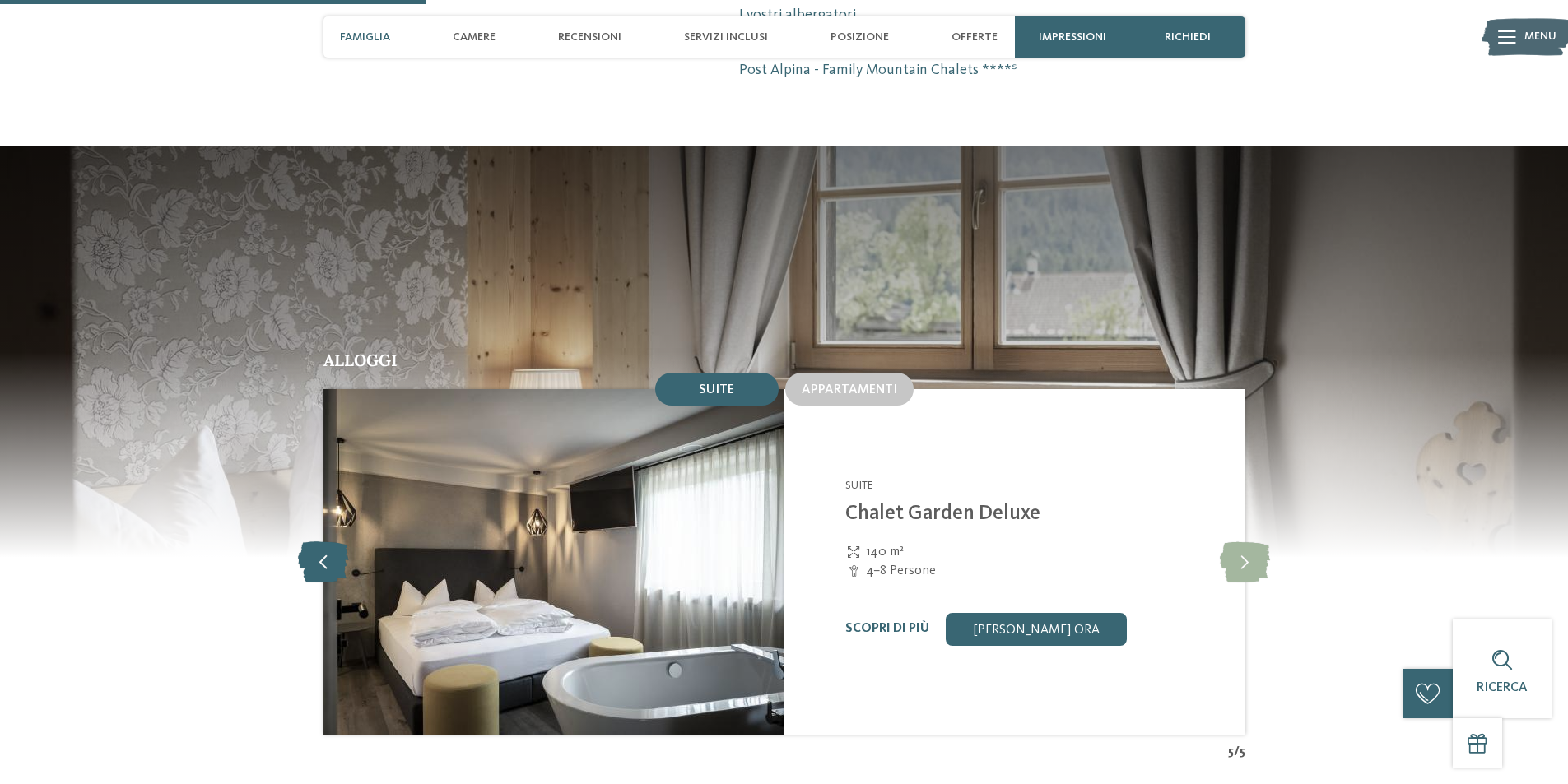
click at [321, 541] on icon at bounding box center [324, 561] width 50 height 41
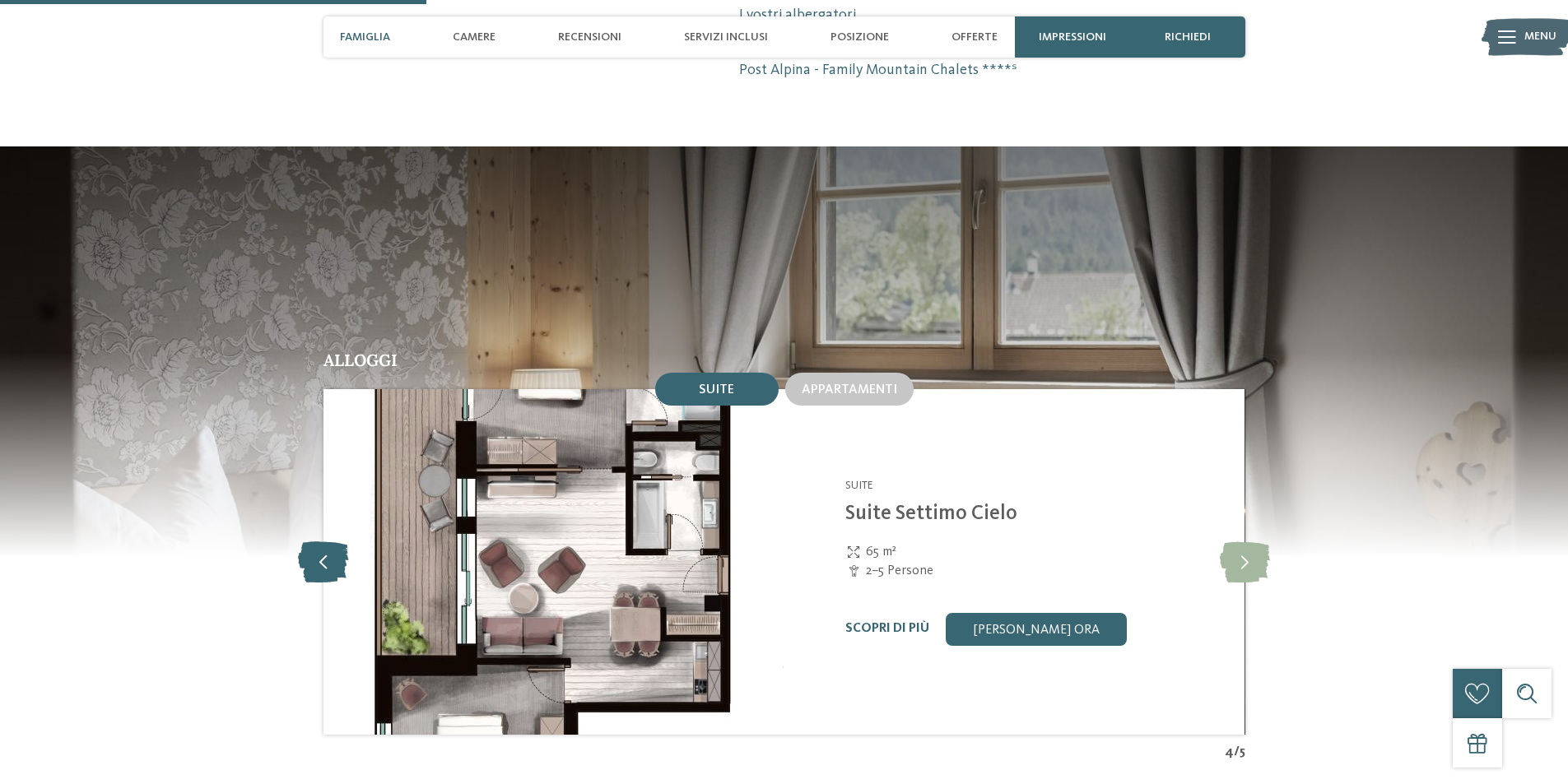
click at [321, 541] on icon at bounding box center [324, 561] width 50 height 41
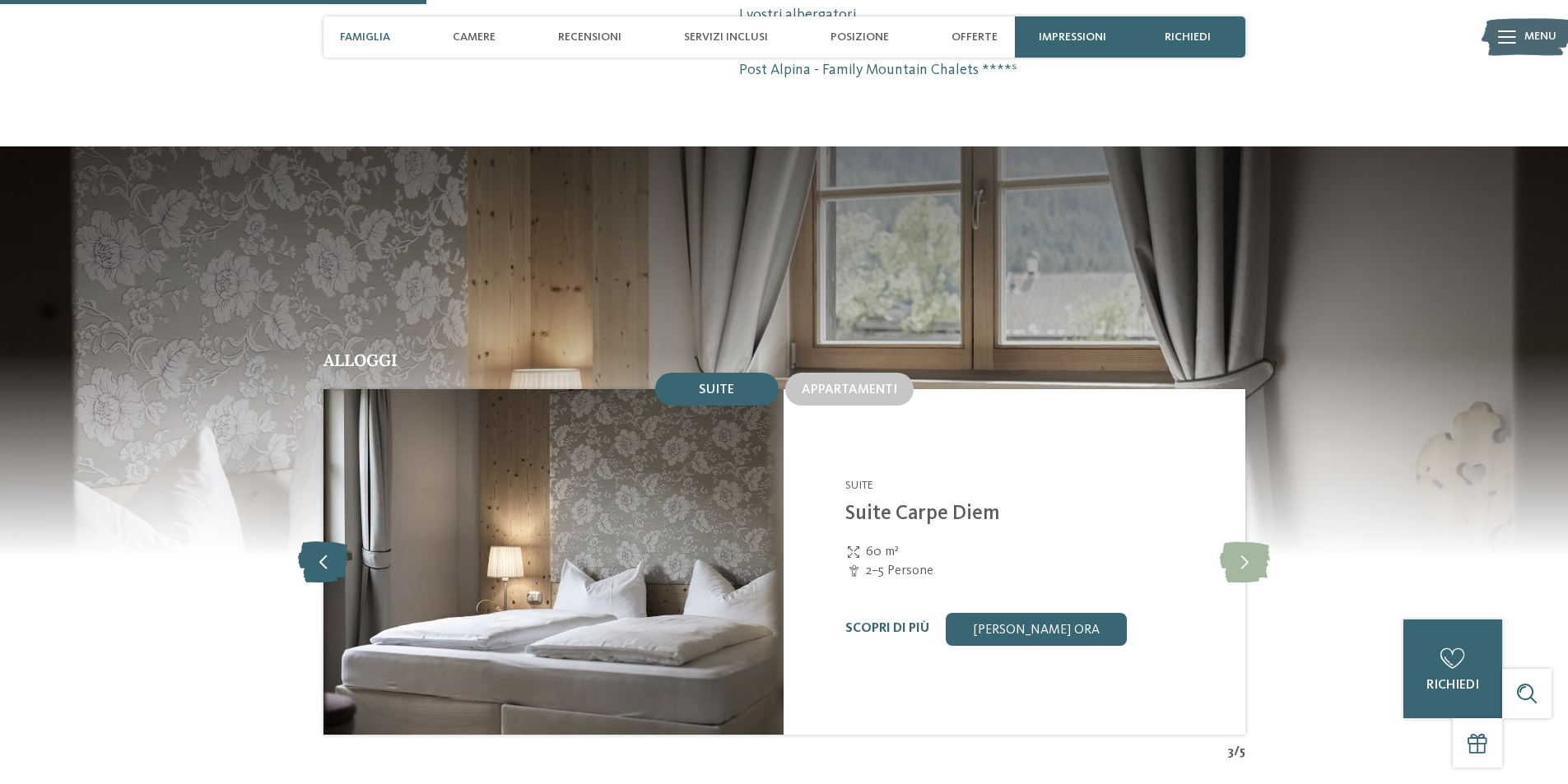
click at [321, 541] on icon at bounding box center [324, 561] width 50 height 41
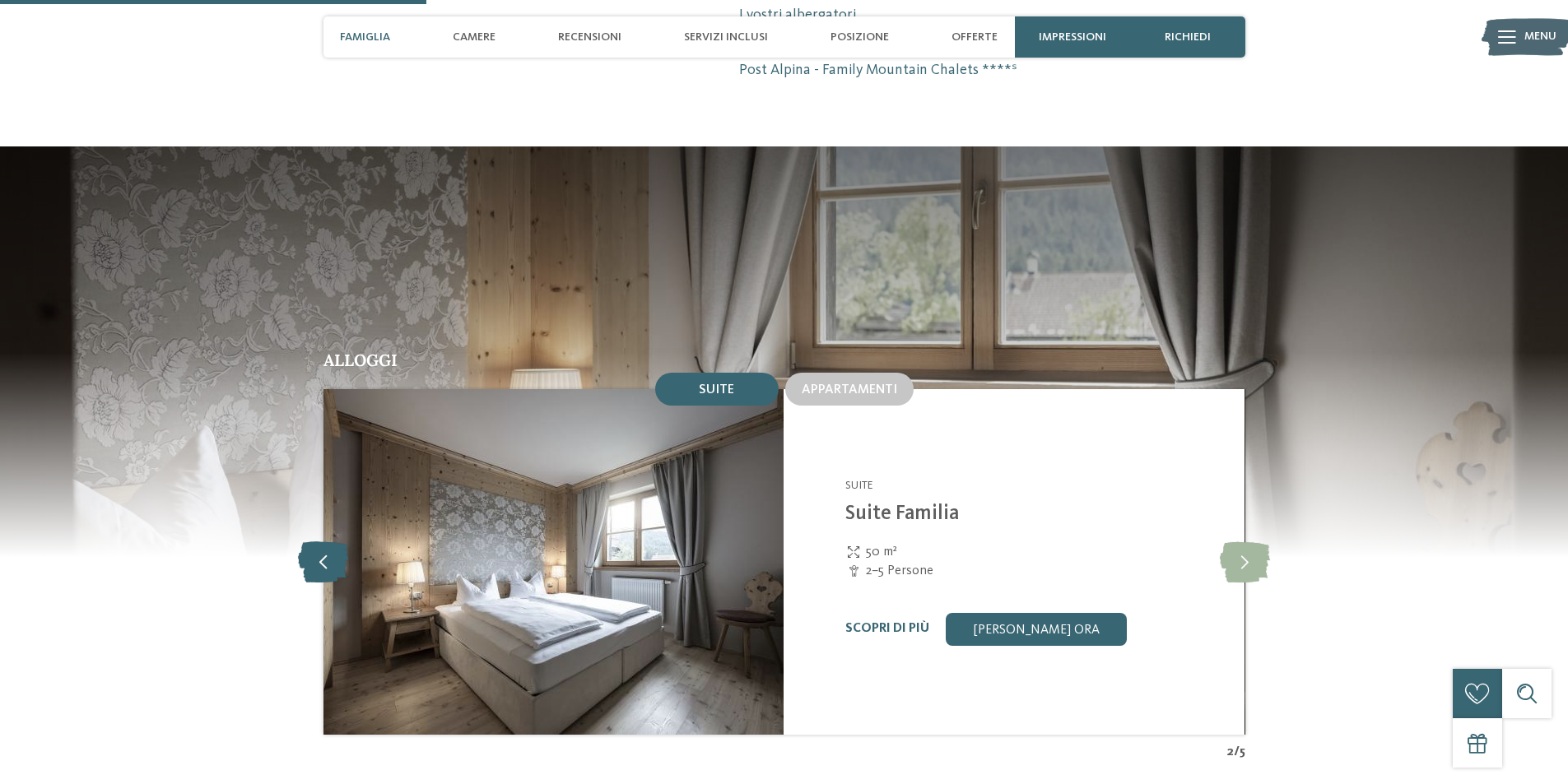
click at [321, 541] on icon at bounding box center [324, 561] width 50 height 41
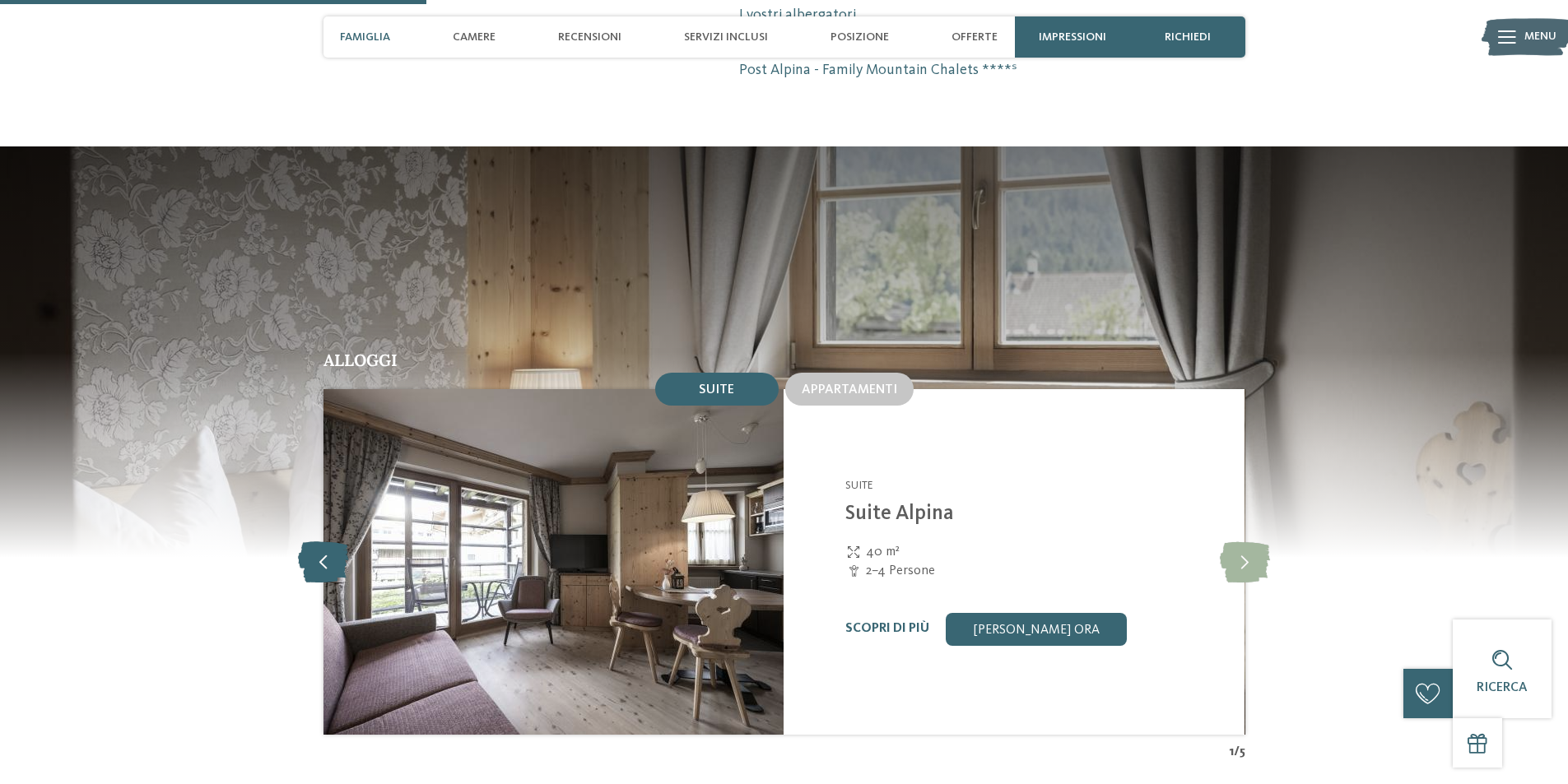
click at [321, 541] on icon at bounding box center [324, 561] width 50 height 41
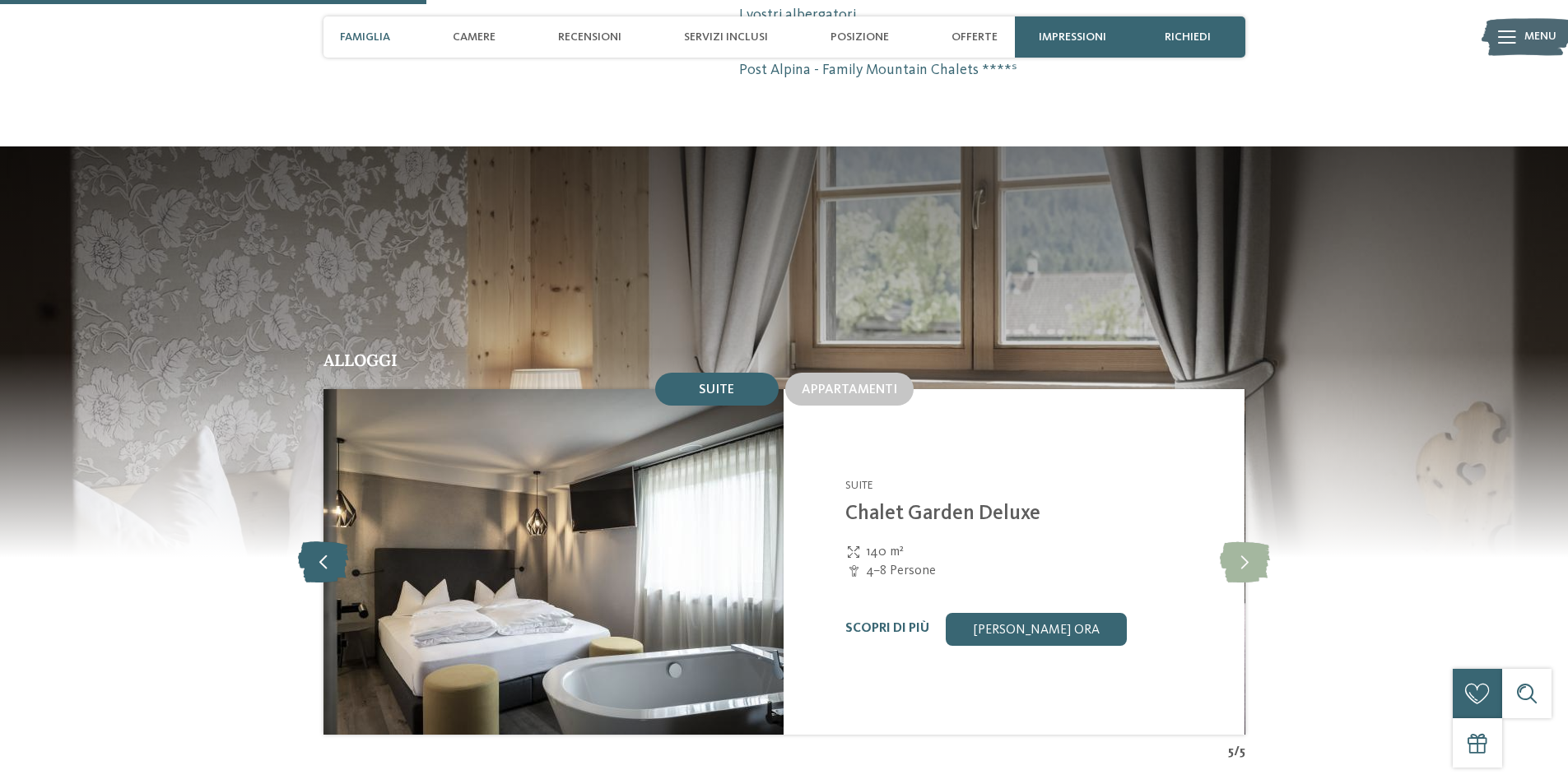
click at [321, 541] on icon at bounding box center [324, 561] width 50 height 41
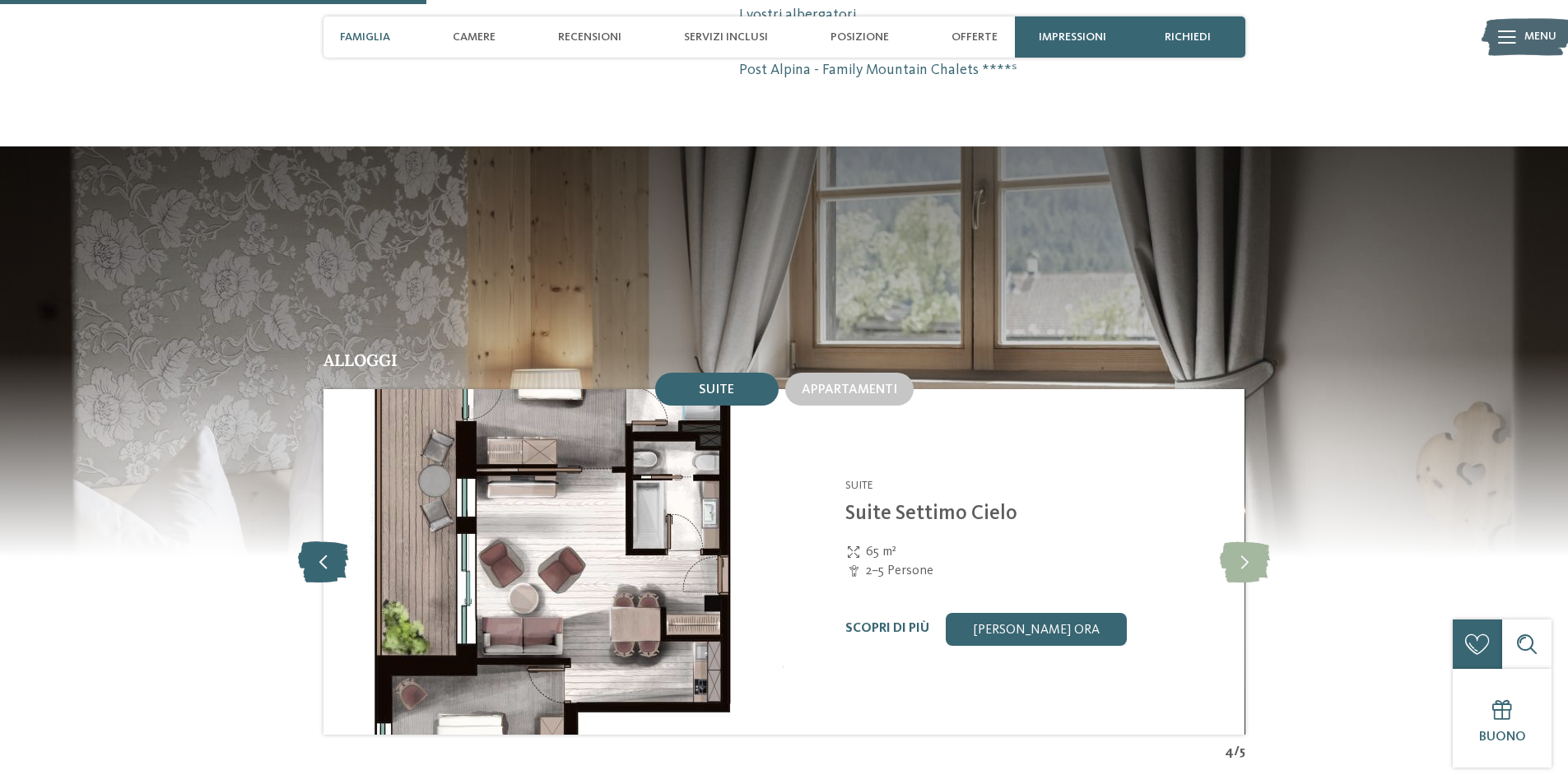
click at [321, 541] on icon at bounding box center [324, 561] width 50 height 41
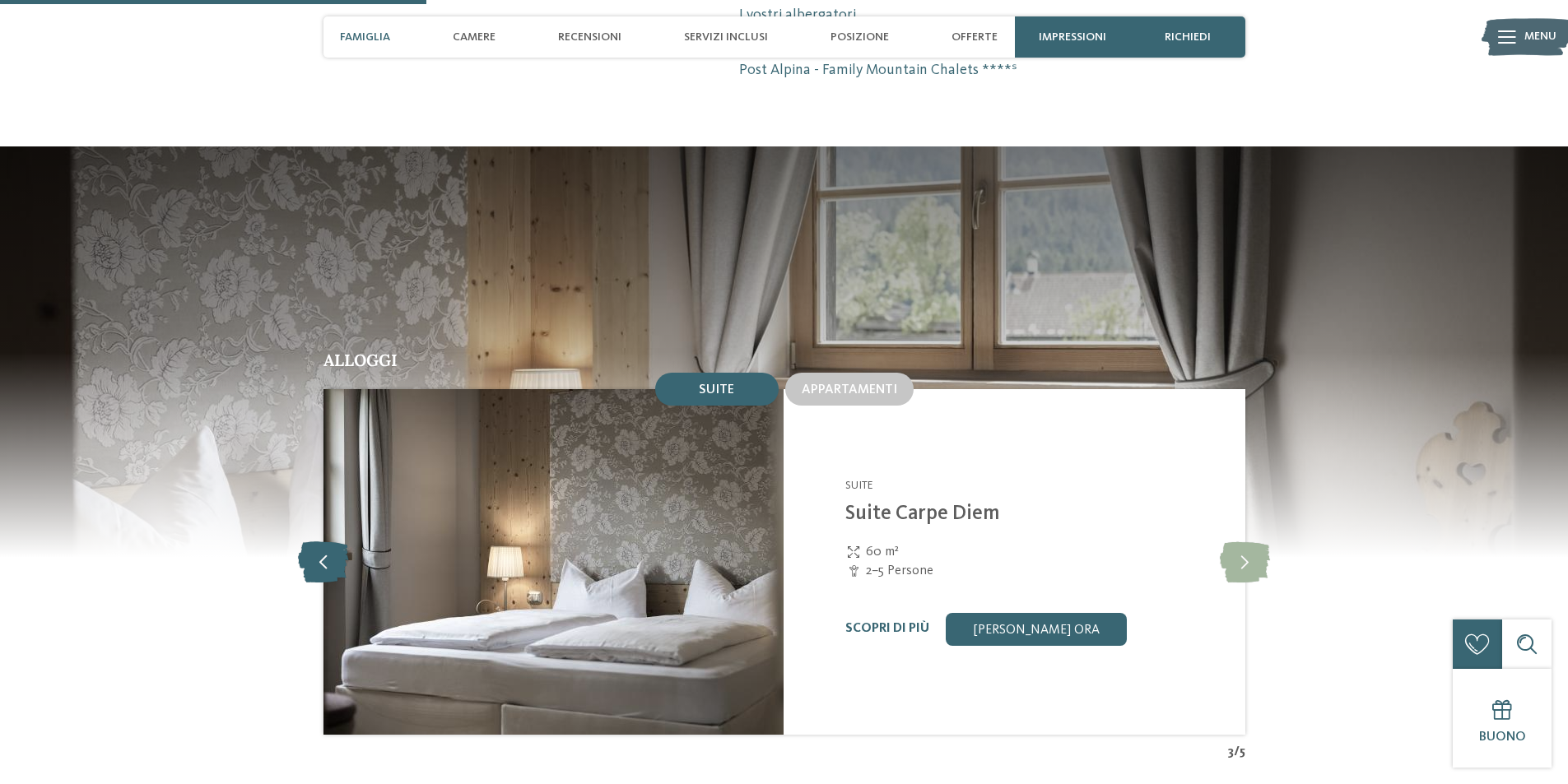
click at [321, 541] on icon at bounding box center [324, 561] width 50 height 41
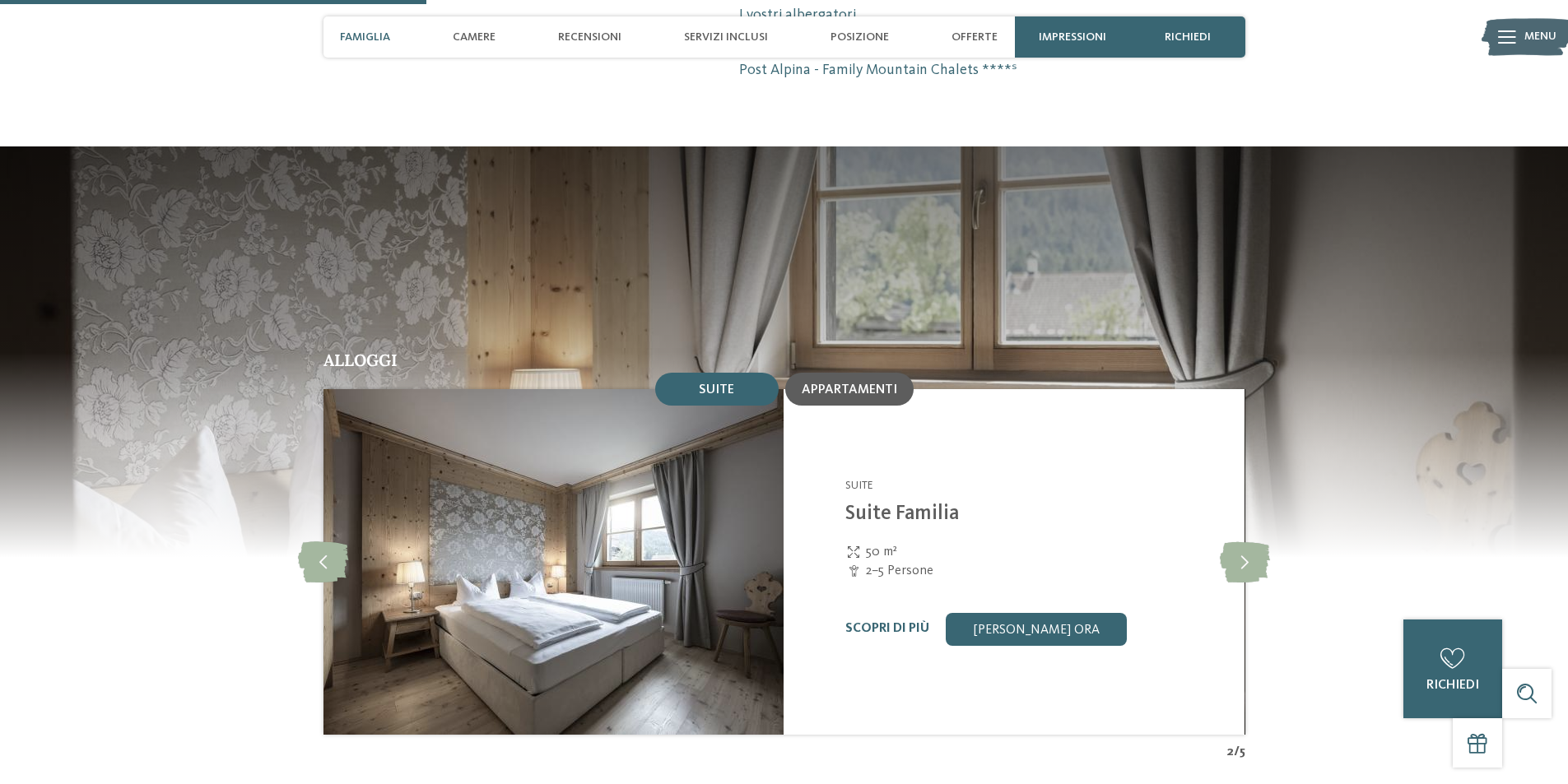
click at [855, 383] on span "Appartamenti" at bounding box center [850, 389] width 96 height 13
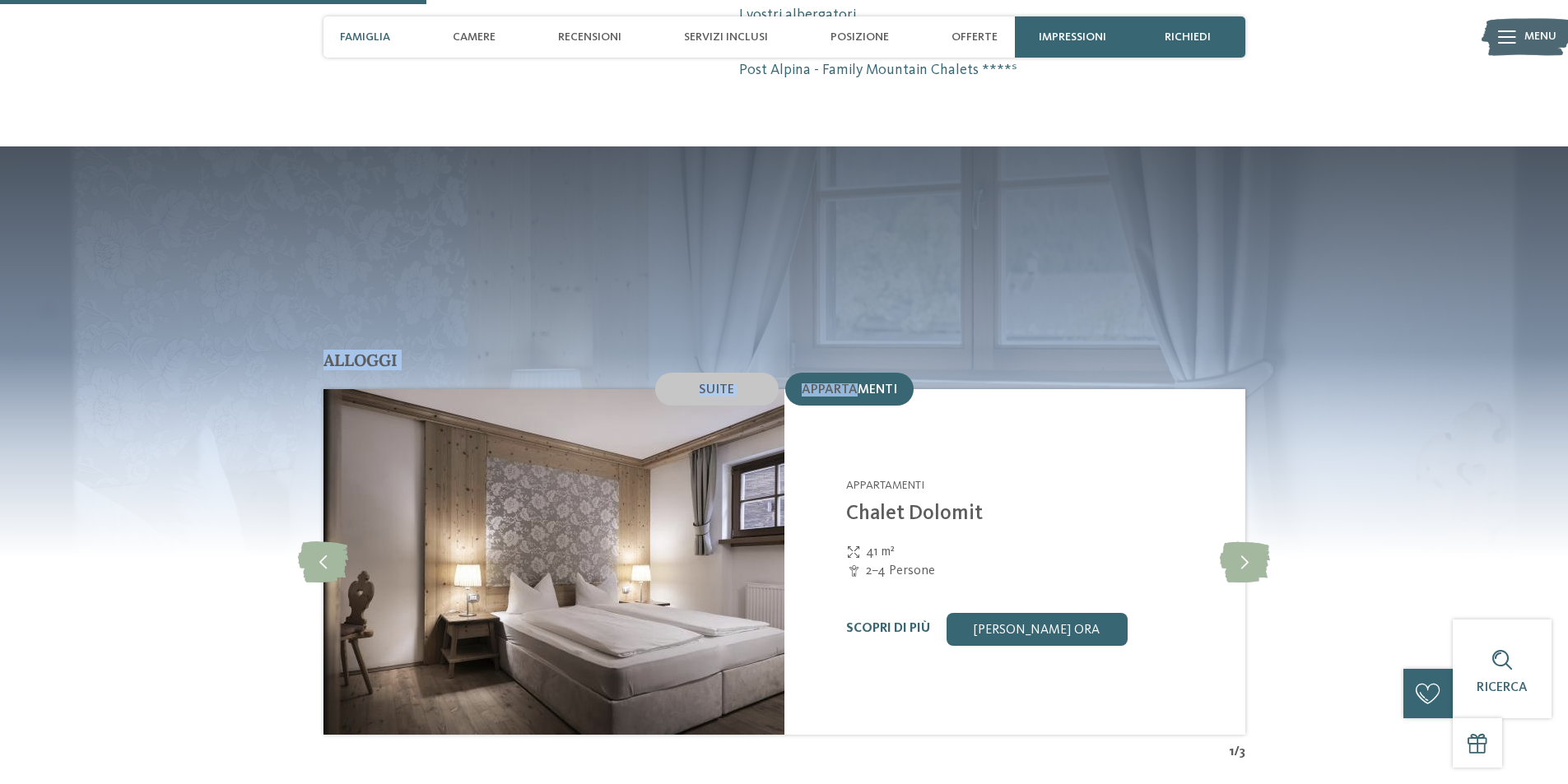
drag, startPoint x: 855, startPoint y: 336, endPoint x: 611, endPoint y: 161, distance: 300.3
click at [611, 161] on section "Alloggi Suite 3" at bounding box center [784, 453] width 1568 height 615
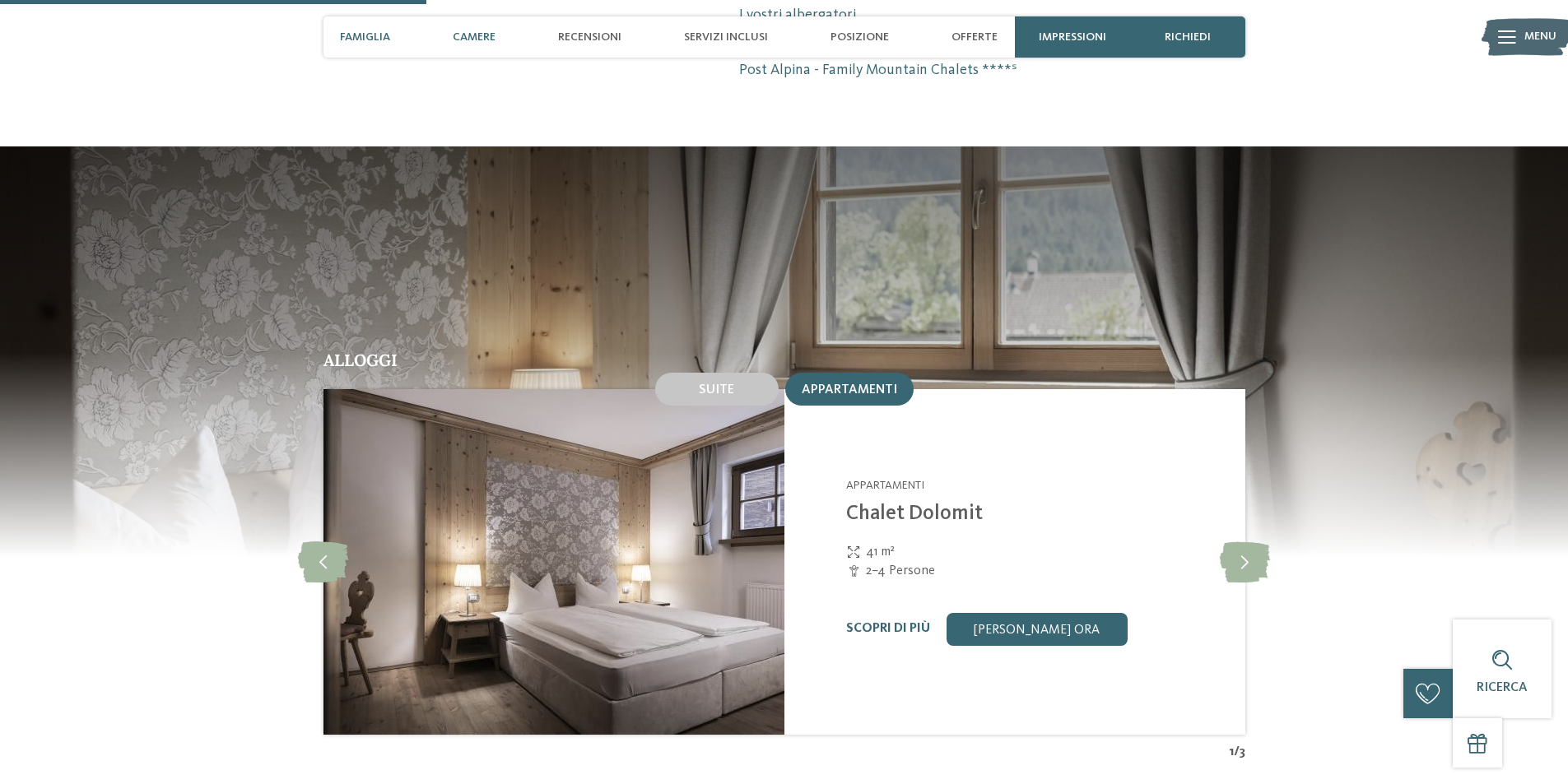
click at [477, 30] on span "Camere" at bounding box center [474, 37] width 43 height 14
click at [743, 31] on span "Servizi inclusi" at bounding box center [725, 37] width 84 height 14
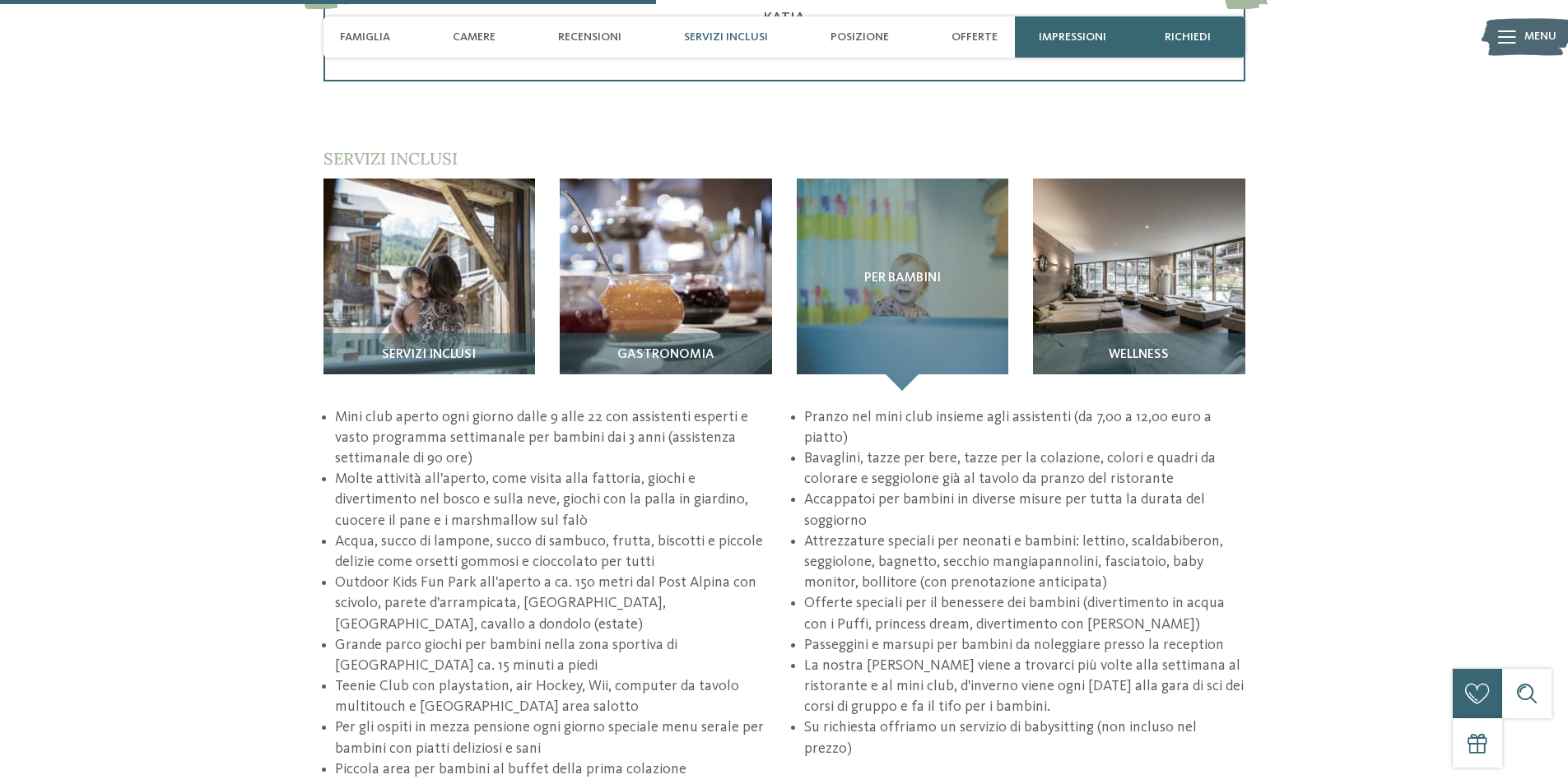
scroll to position [2460, 0]
click at [846, 37] on span "Posizione" at bounding box center [859, 37] width 58 height 14
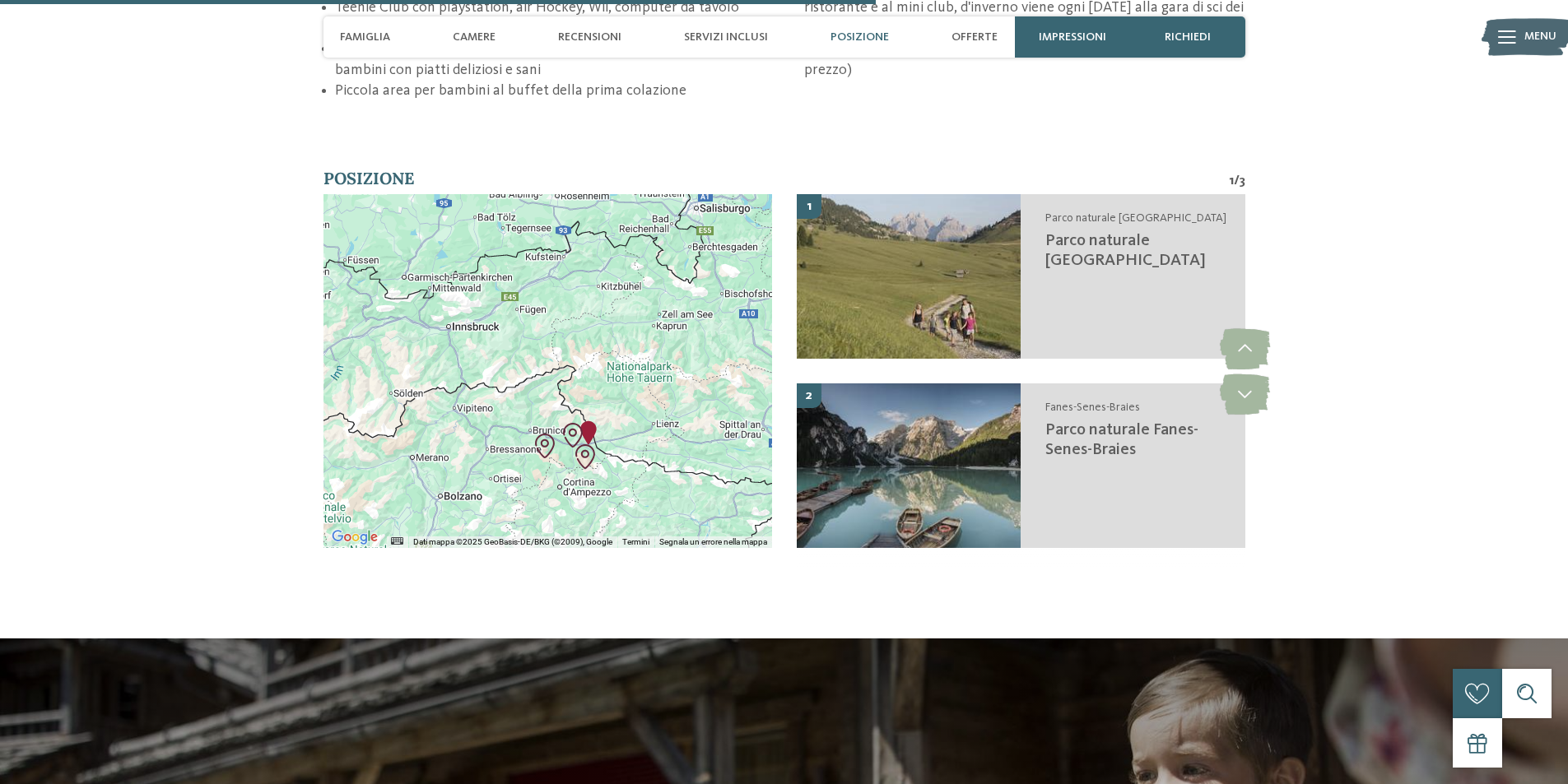
click at [585, 421] on img "Family Mountain Chalets Post Alpina" at bounding box center [588, 433] width 24 height 24
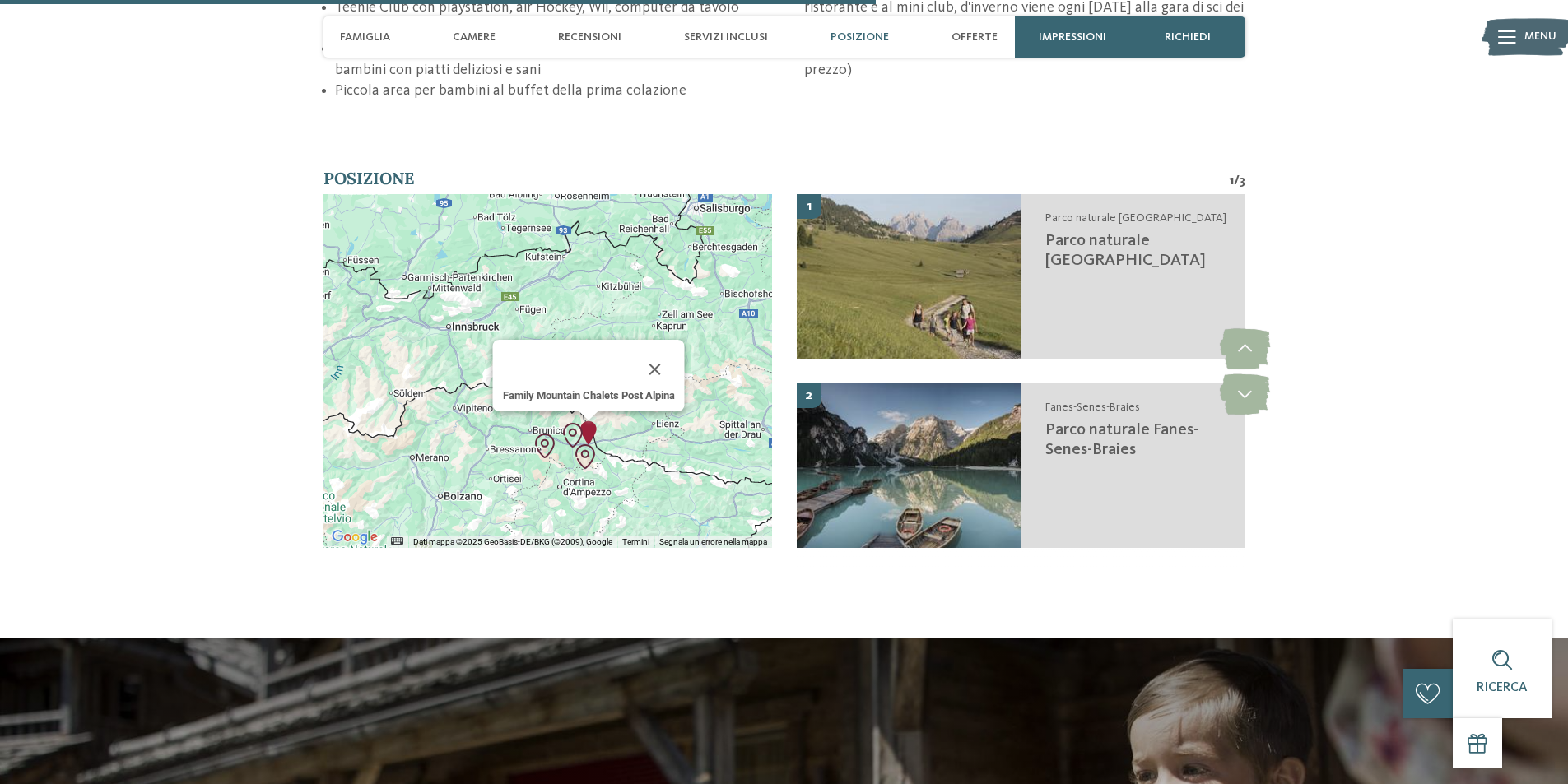
click at [474, 265] on div "Family Mountain Chalets Post Alpina" at bounding box center [548, 370] width 449 height 354
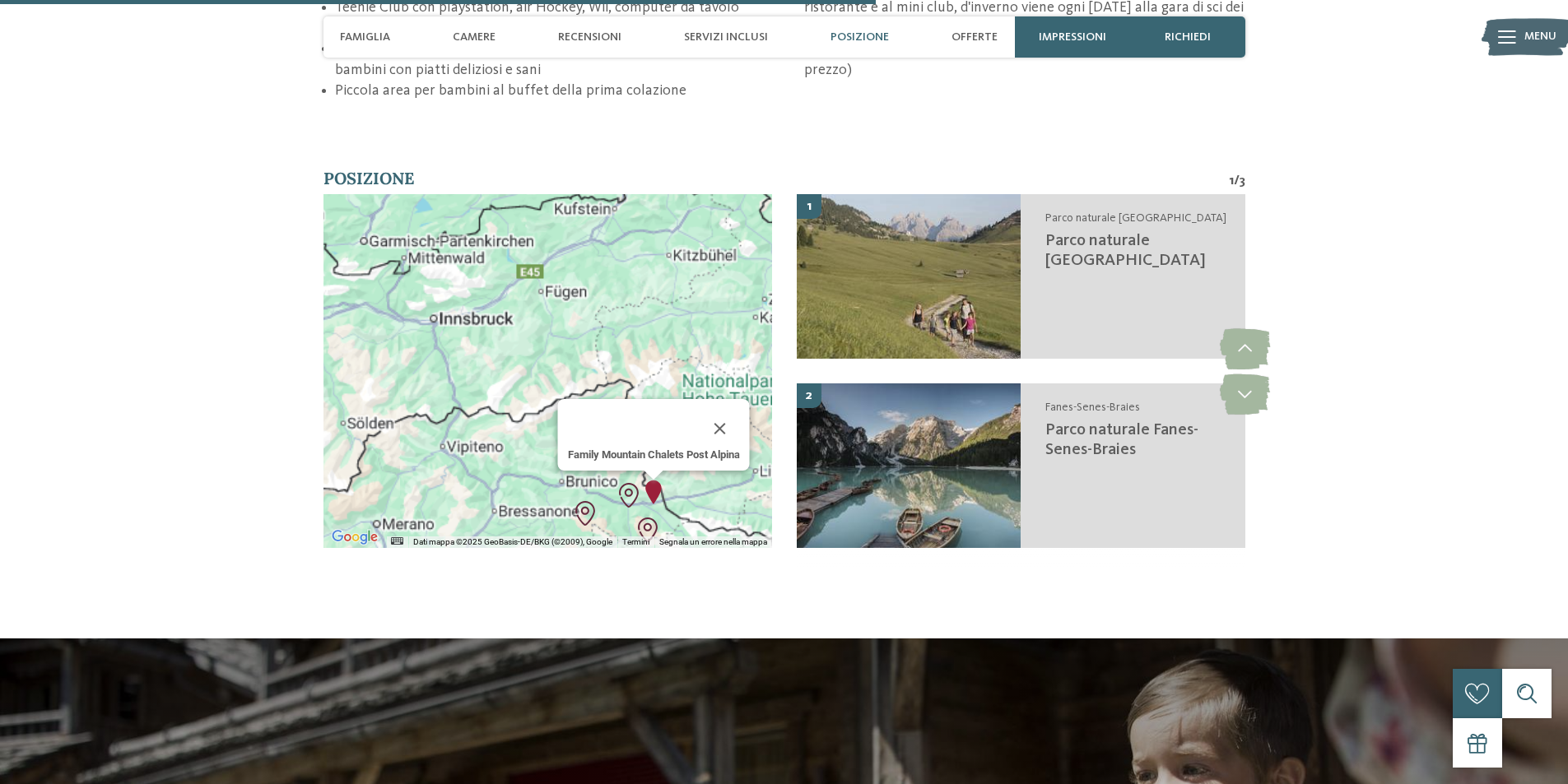
click at [474, 265] on div "Family Mountain Chalets Post Alpina" at bounding box center [548, 370] width 449 height 354
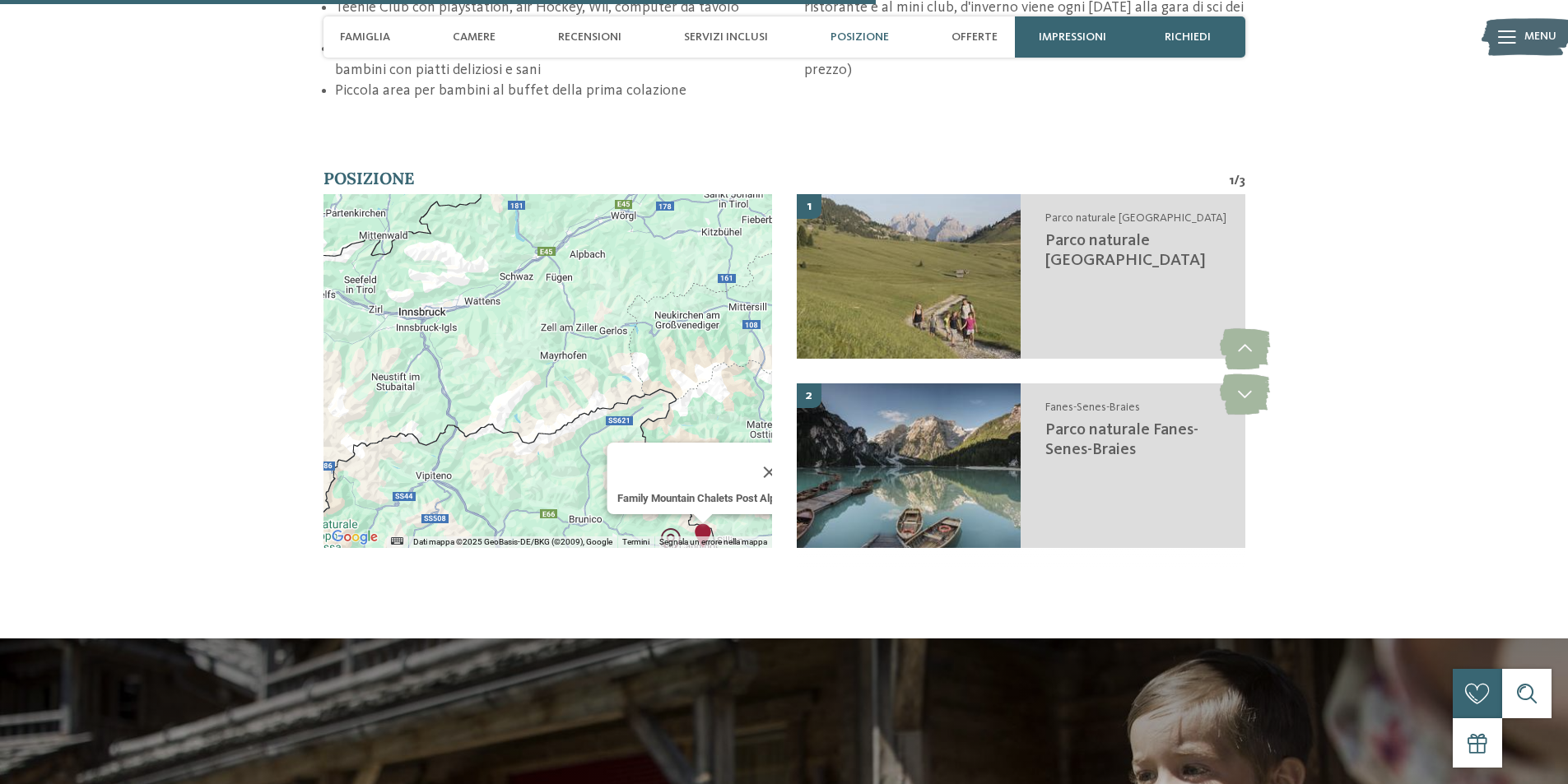
click at [474, 265] on div "Family Mountain Chalets Post Alpina" at bounding box center [548, 370] width 449 height 354
click at [635, 450] on div "Family Mountain Chalets Post Alpina" at bounding box center [548, 370] width 449 height 354
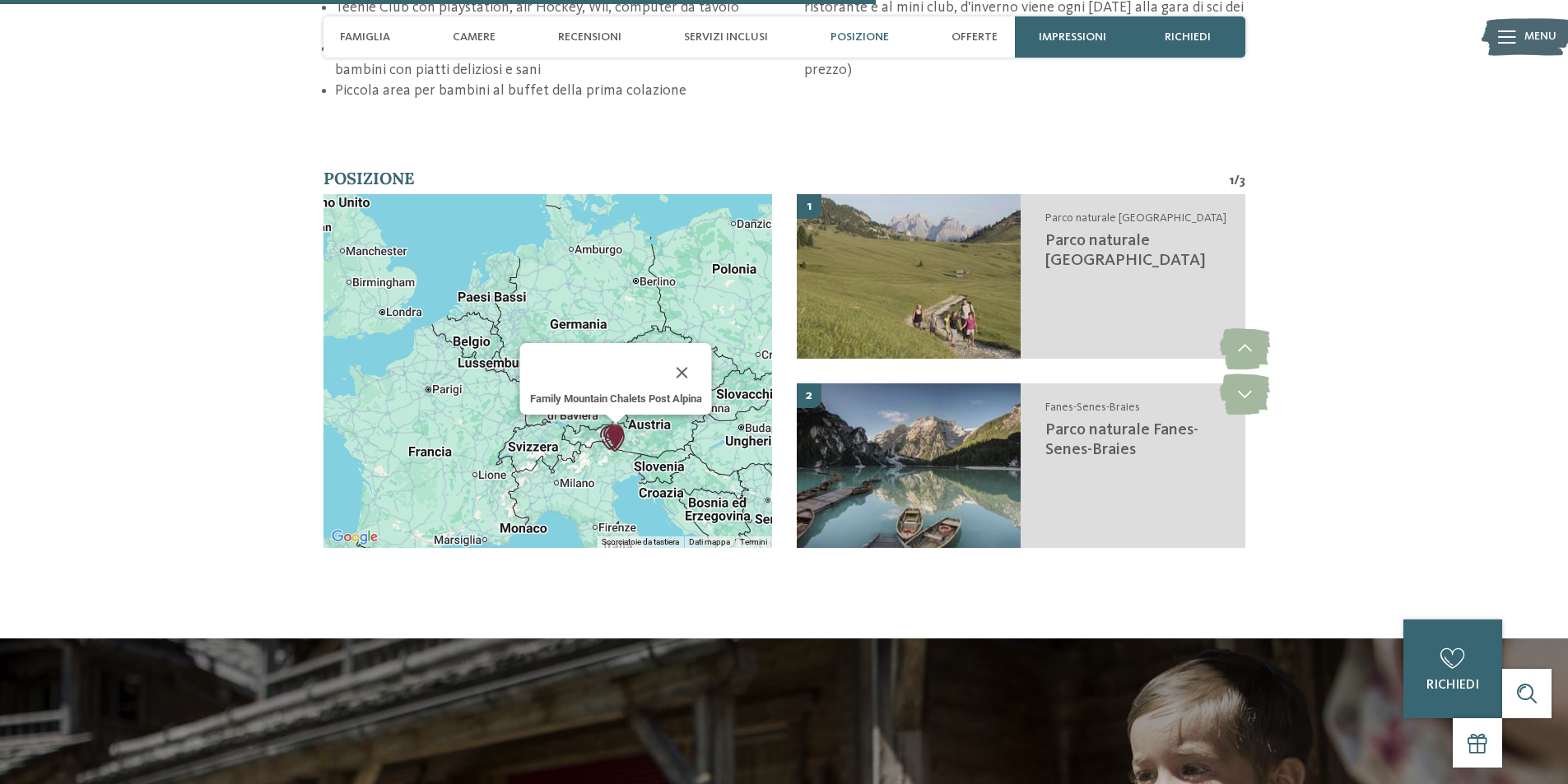
drag, startPoint x: 591, startPoint y: 448, endPoint x: 564, endPoint y: 355, distance: 96.8
click at [564, 355] on div "Family Mountain Chalets Post Alpina" at bounding box center [548, 370] width 449 height 354
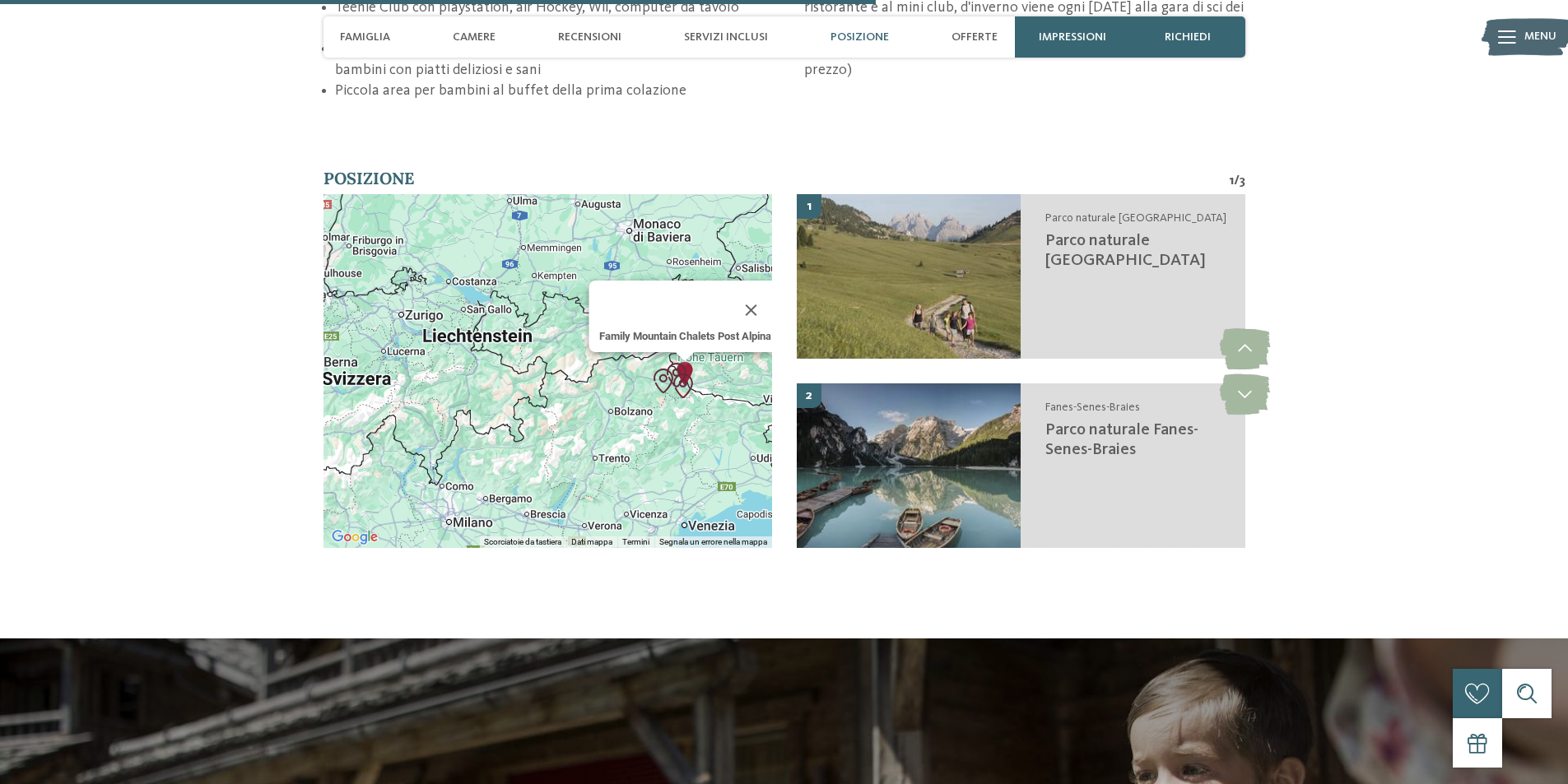
click at [651, 369] on img "Parco naturale Fanes-Senes-Braies" at bounding box center [664, 381] width 24 height 24
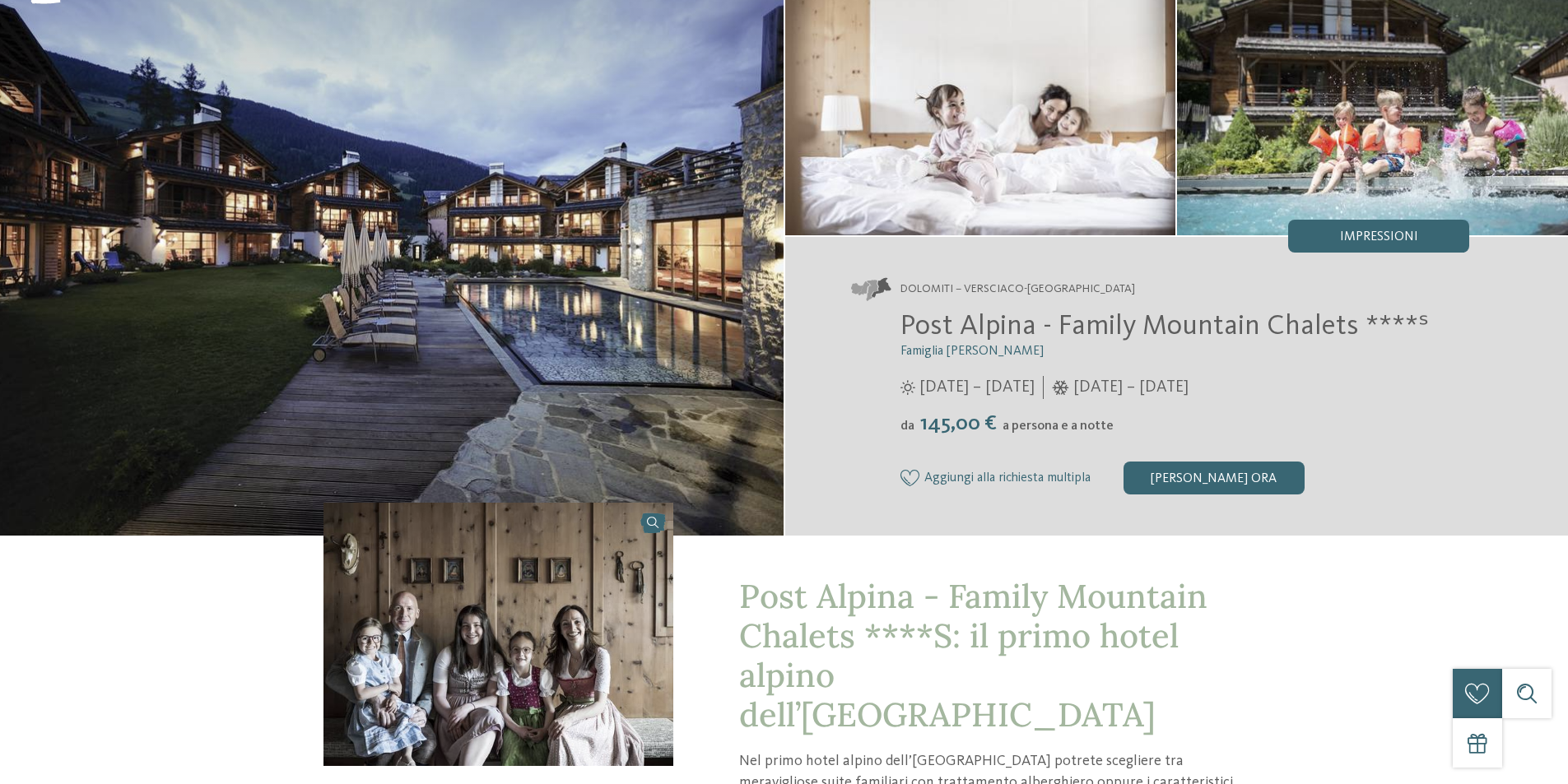
scroll to position [0, 0]
